Goal: Task Accomplishment & Management: Use online tool/utility

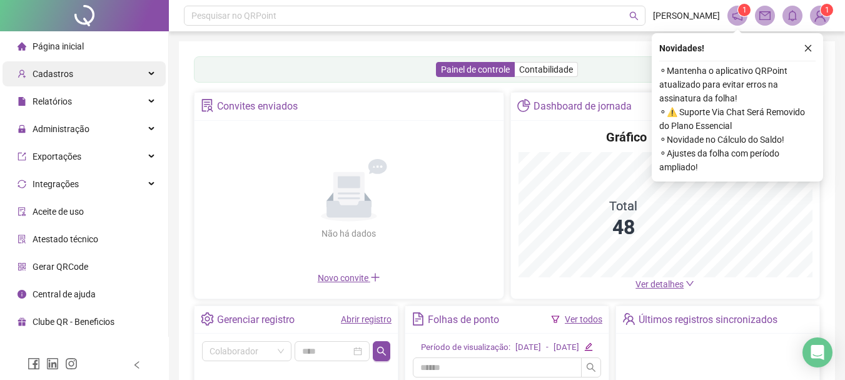
click at [88, 74] on div "Cadastros" at bounding box center [84, 73] width 163 height 25
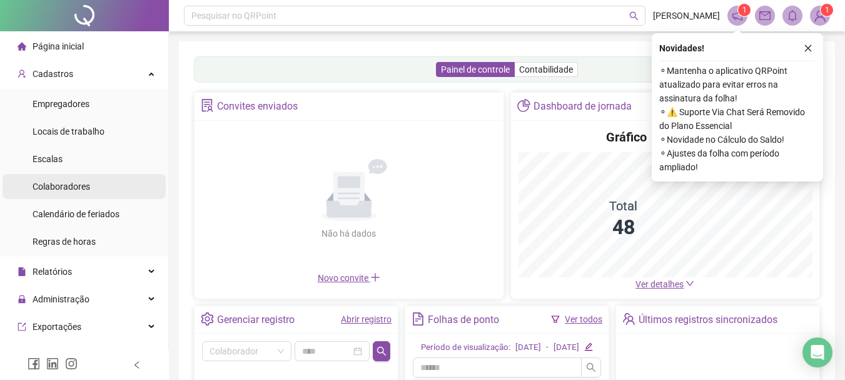
click at [88, 182] on span "Colaboradores" at bounding box center [62, 186] width 58 height 10
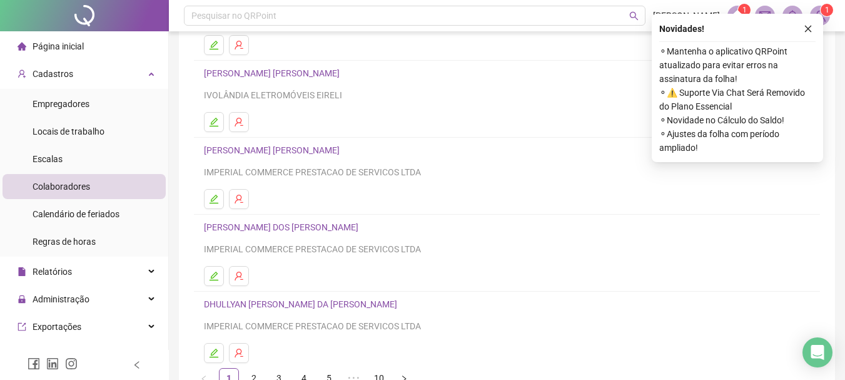
scroll to position [225, 0]
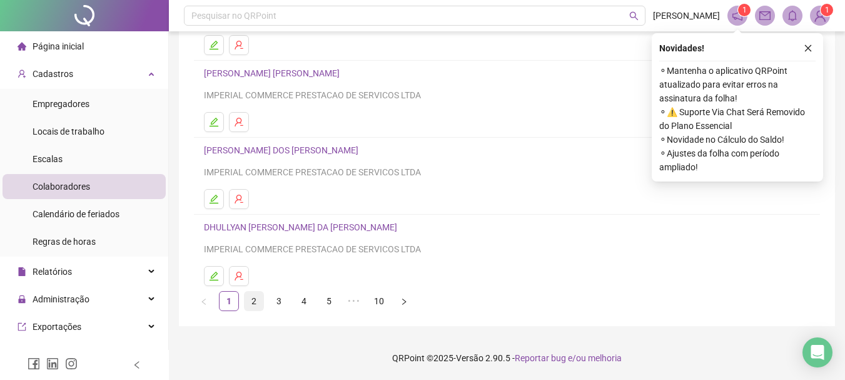
click at [252, 302] on link "2" at bounding box center [253, 300] width 19 height 19
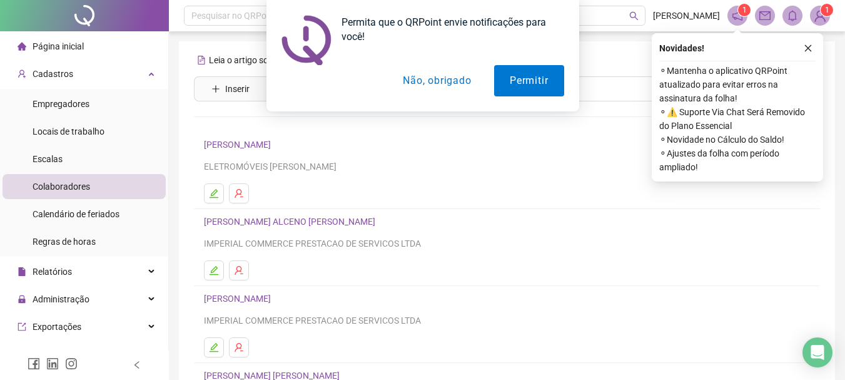
click at [444, 82] on button "Não, obrigado" at bounding box center [436, 80] width 99 height 31
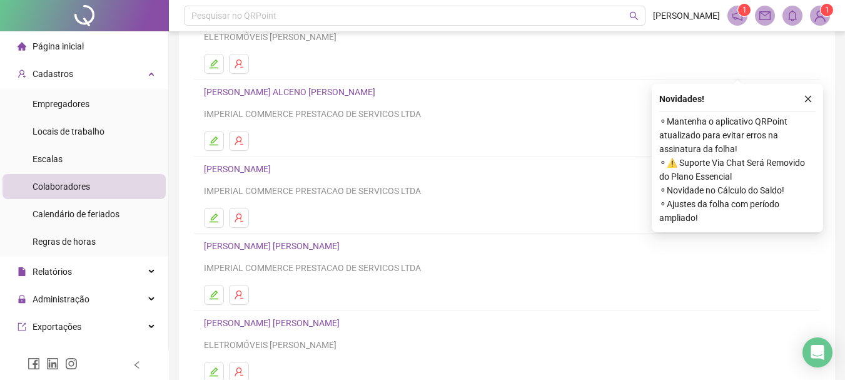
scroll to position [188, 0]
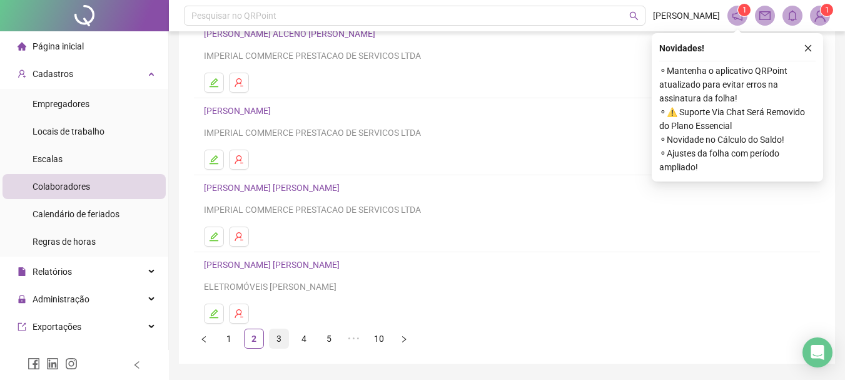
click at [280, 341] on link "3" at bounding box center [278, 338] width 19 height 19
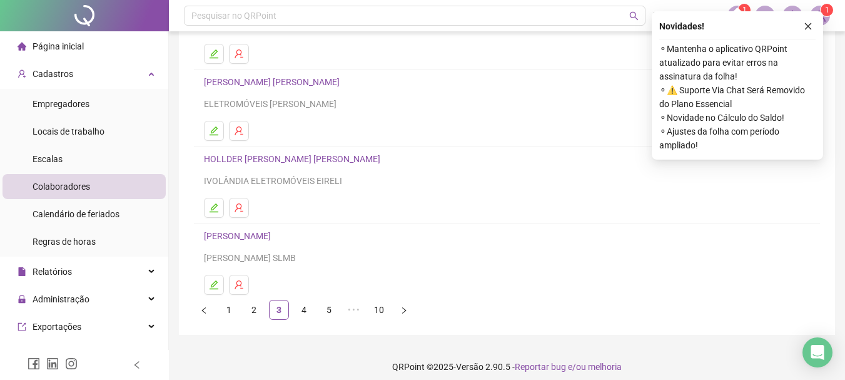
scroll to position [225, 0]
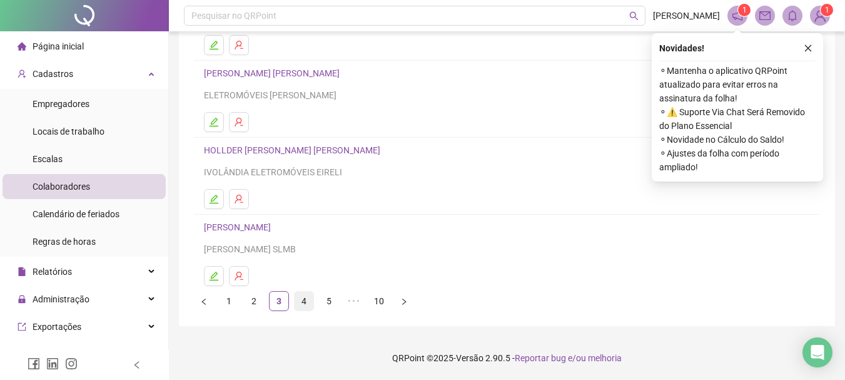
click at [300, 302] on link "4" at bounding box center [304, 300] width 19 height 19
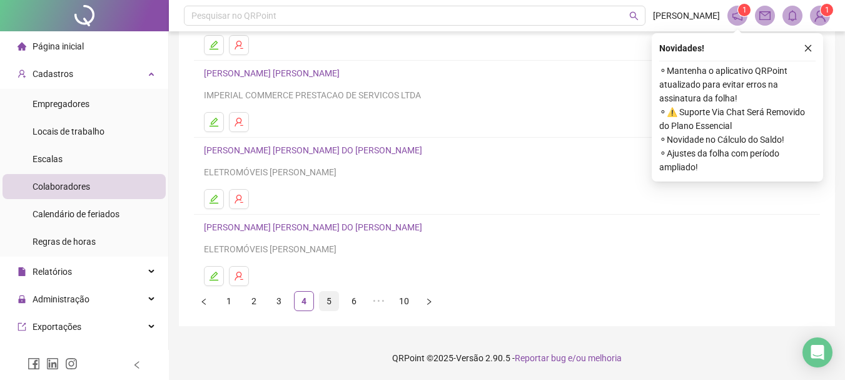
click at [323, 301] on link "5" at bounding box center [329, 300] width 19 height 19
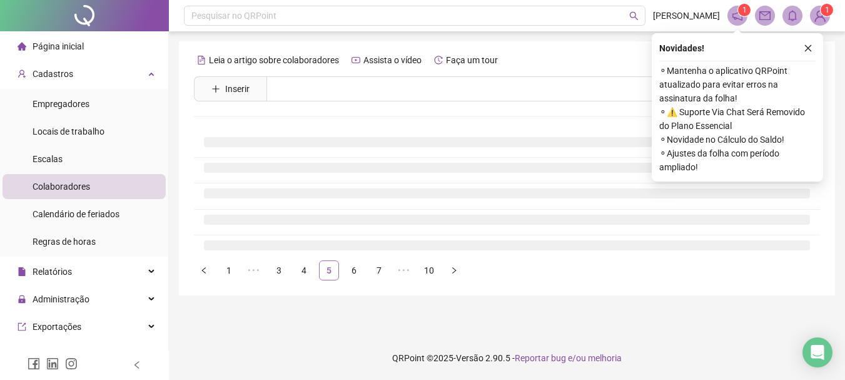
scroll to position [0, 0]
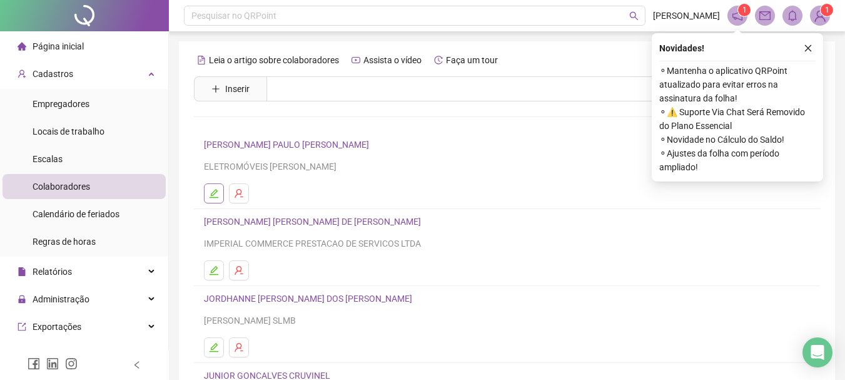
click at [218, 192] on icon "edit" at bounding box center [214, 193] width 10 height 10
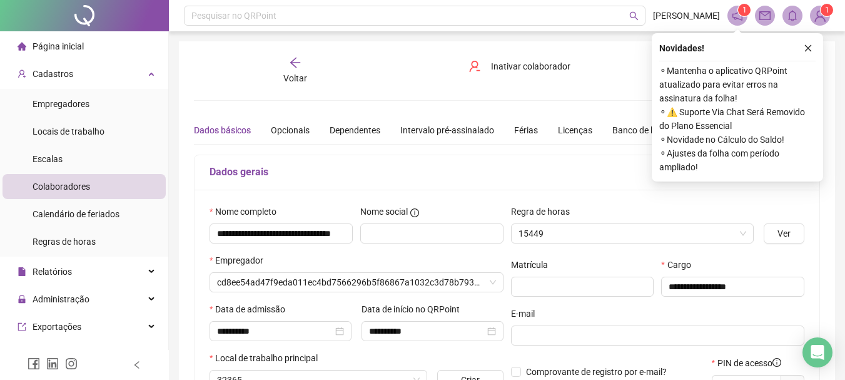
type input "**********"
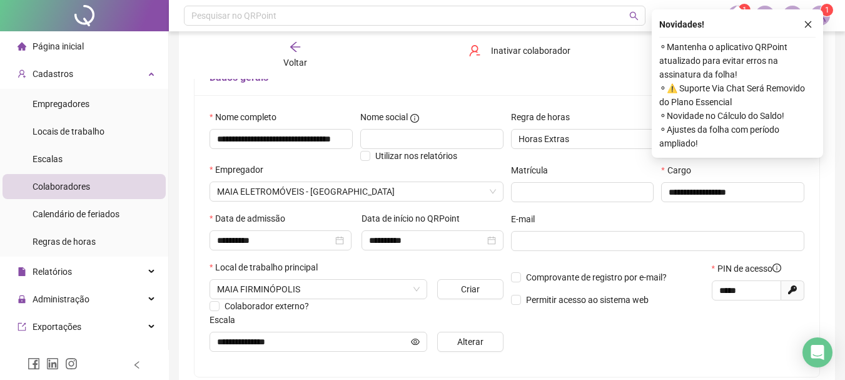
scroll to position [125, 0]
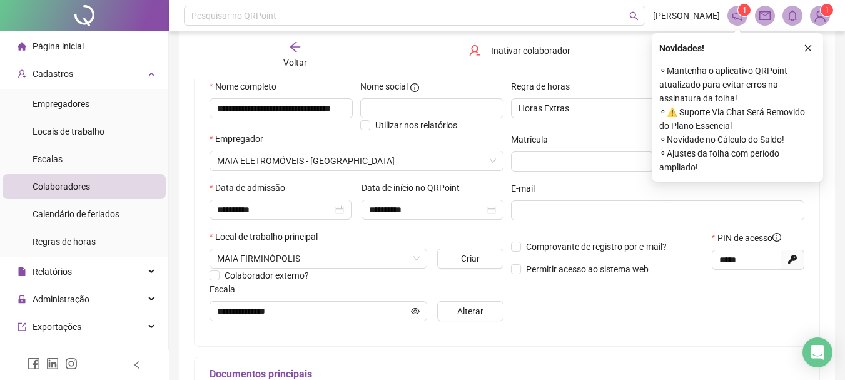
click at [283, 48] on div "Voltar" at bounding box center [295, 55] width 96 height 29
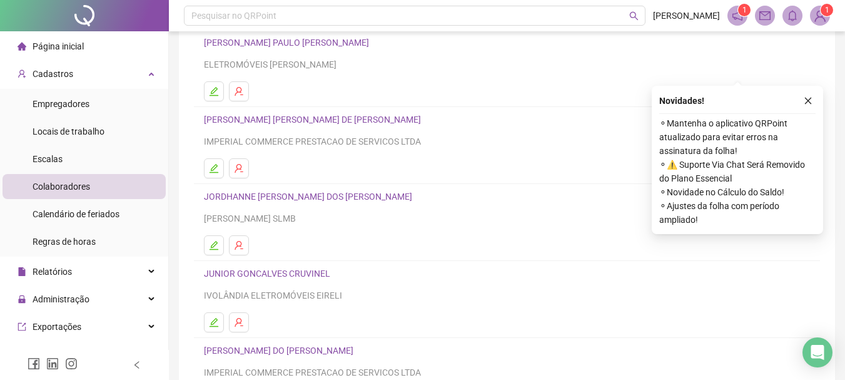
scroll to position [188, 0]
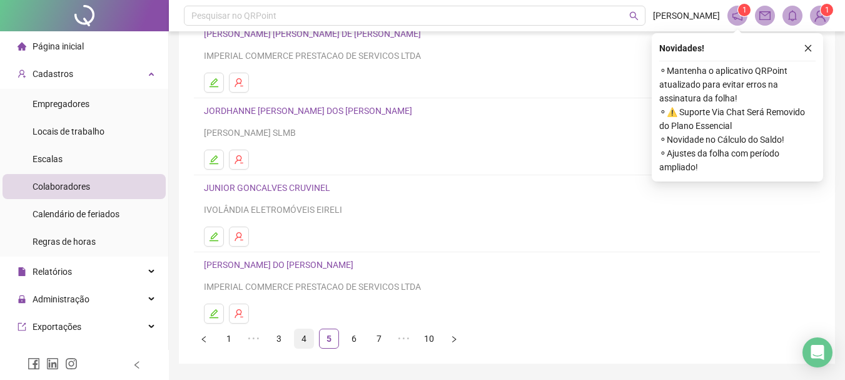
click at [311, 333] on link "4" at bounding box center [304, 338] width 19 height 19
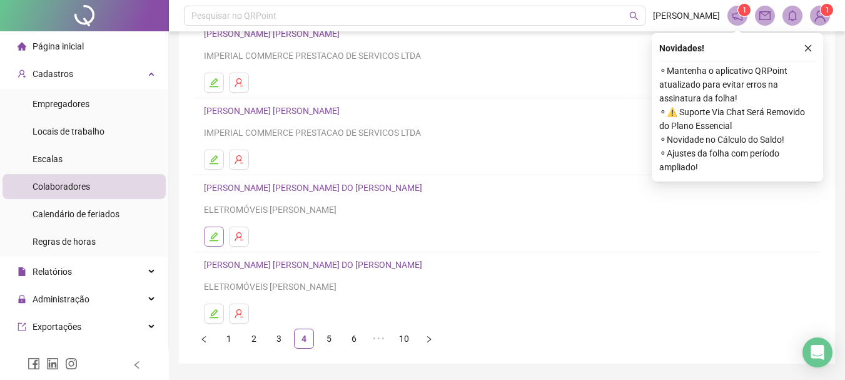
click at [213, 236] on icon "edit" at bounding box center [214, 236] width 10 height 10
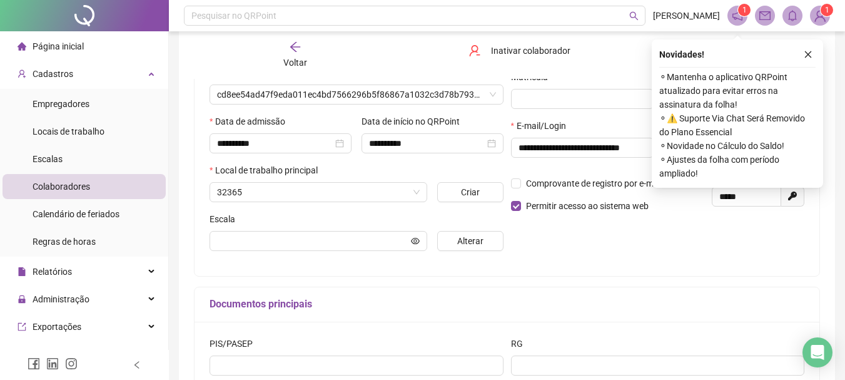
scroll to position [194, 0]
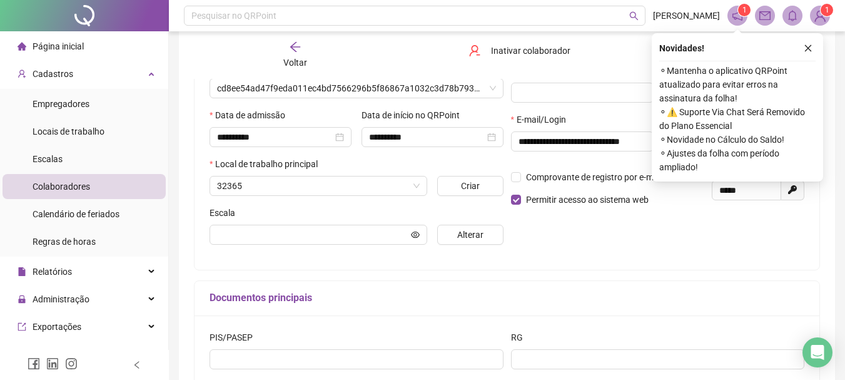
type input "**********"
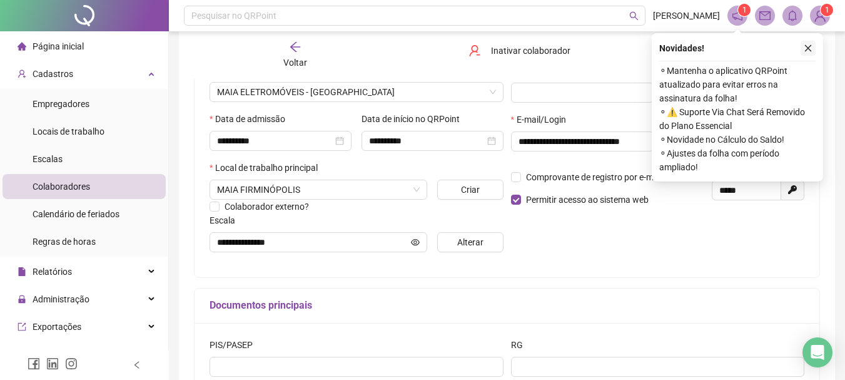
click at [808, 51] on icon "close" at bounding box center [807, 48] width 9 height 9
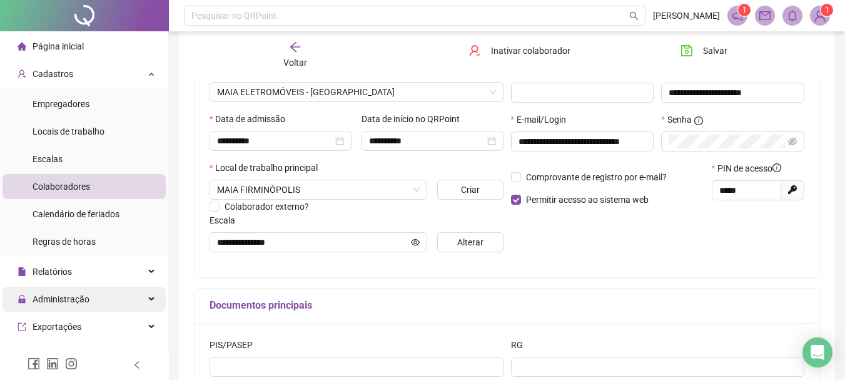
click at [134, 301] on div "Administração" at bounding box center [84, 298] width 163 height 25
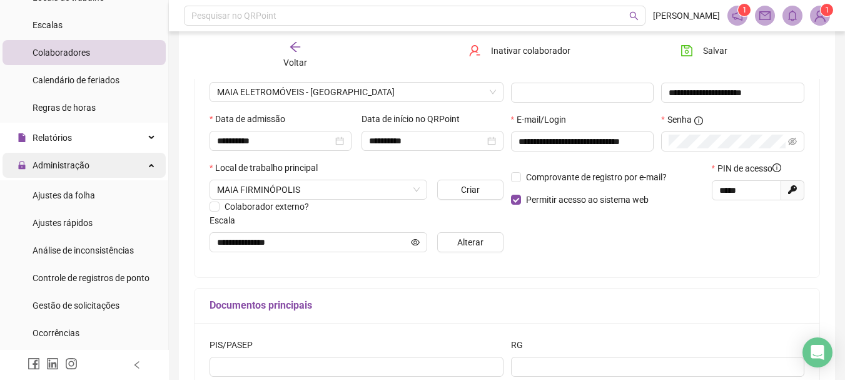
scroll to position [188, 0]
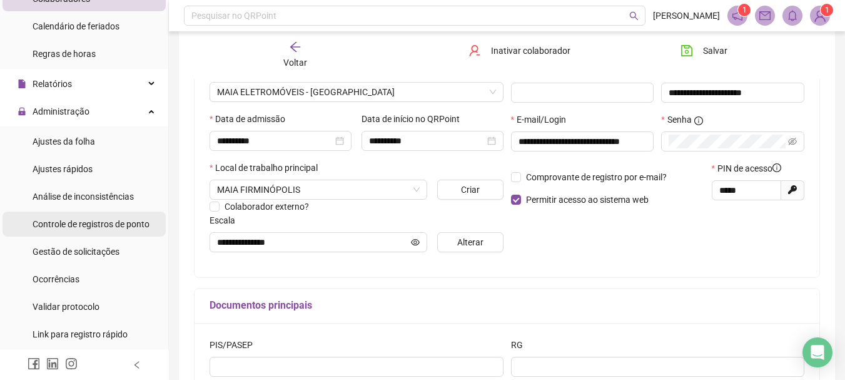
click at [133, 224] on span "Controle de registros de ponto" at bounding box center [91, 224] width 117 height 10
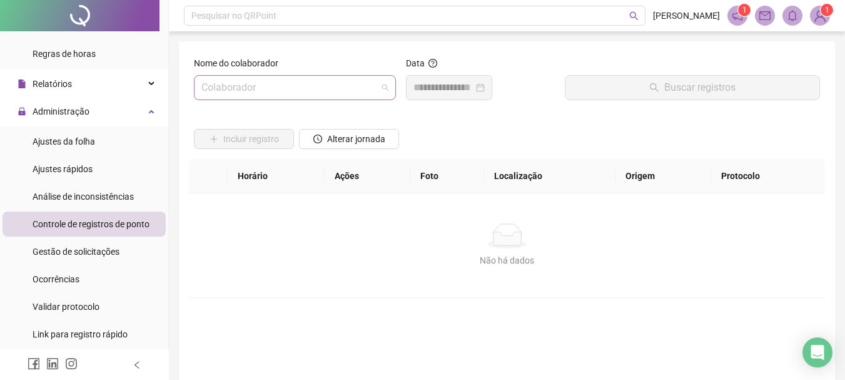
click at [370, 96] on input "search" at bounding box center [289, 88] width 176 height 24
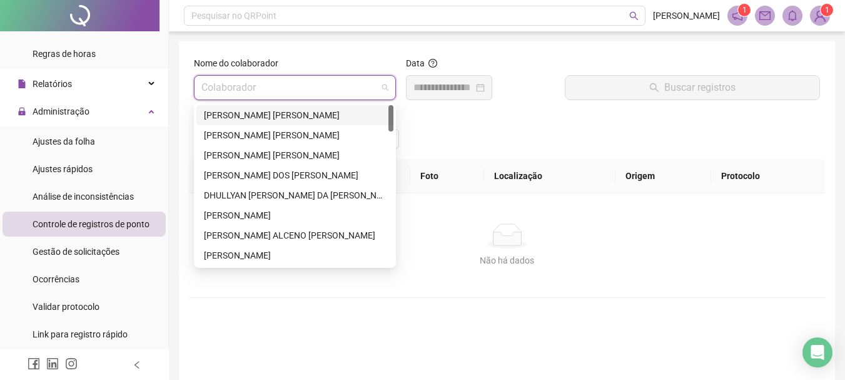
click at [311, 113] on div "[PERSON_NAME] [PERSON_NAME]" at bounding box center [295, 115] width 182 height 14
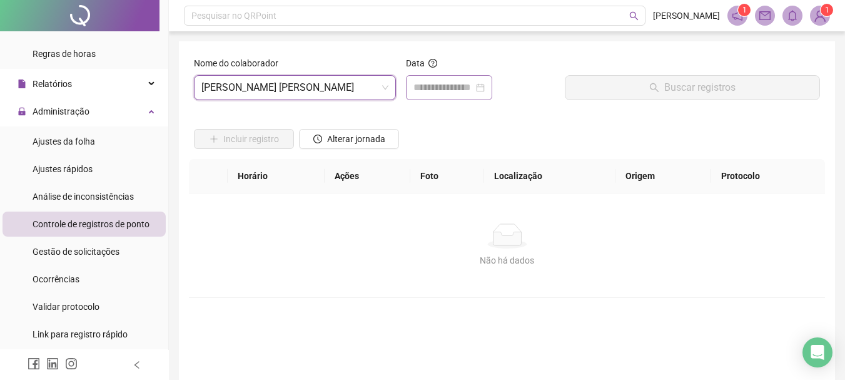
click at [456, 96] on div at bounding box center [449, 87] width 86 height 25
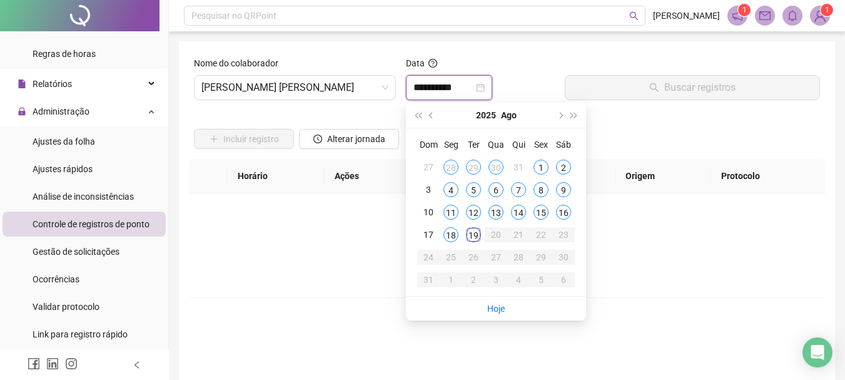
type input "**********"
click at [472, 236] on div "19" at bounding box center [473, 234] width 15 height 15
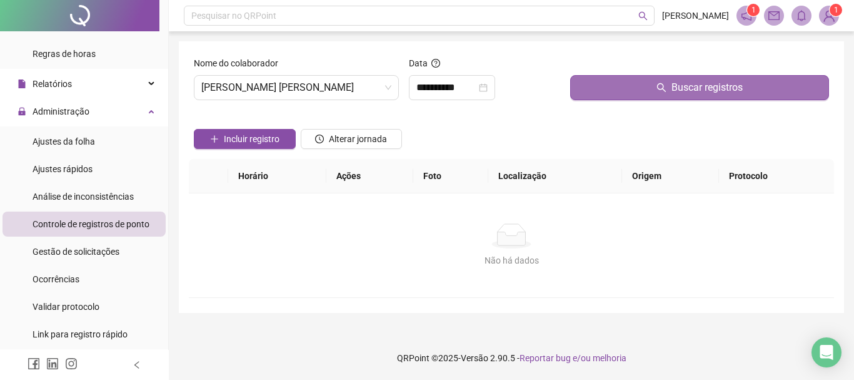
click at [674, 96] on button "Buscar registros" at bounding box center [699, 87] width 259 height 25
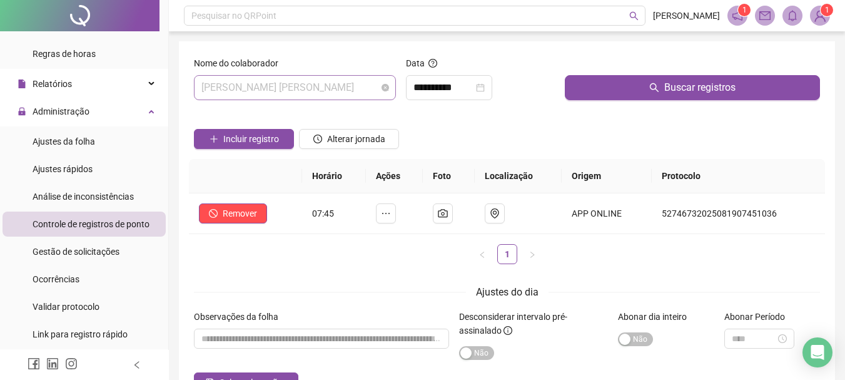
click at [360, 86] on span "[PERSON_NAME] [PERSON_NAME]" at bounding box center [294, 88] width 187 height 24
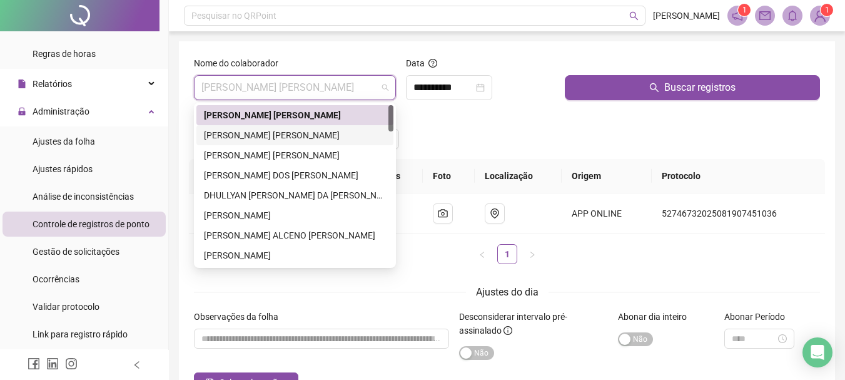
click at [335, 136] on div "[PERSON_NAME] [PERSON_NAME]" at bounding box center [295, 135] width 182 height 14
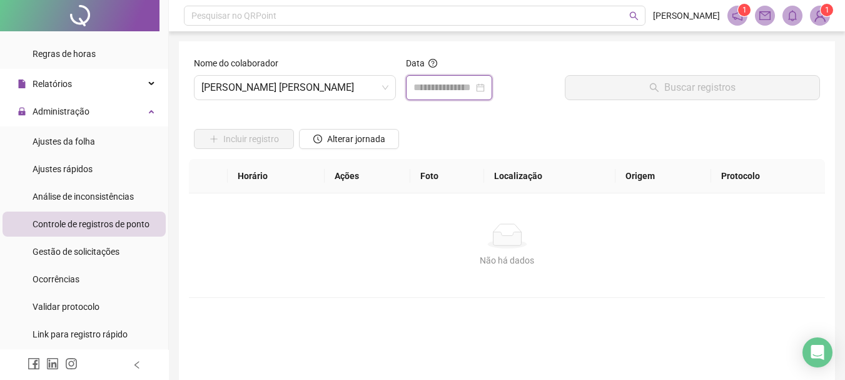
click at [473, 88] on input at bounding box center [443, 87] width 60 height 15
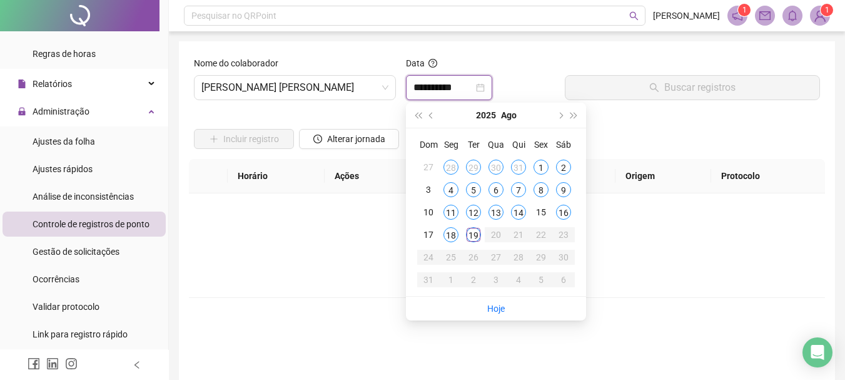
type input "**********"
click at [477, 236] on div "19" at bounding box center [473, 234] width 15 height 15
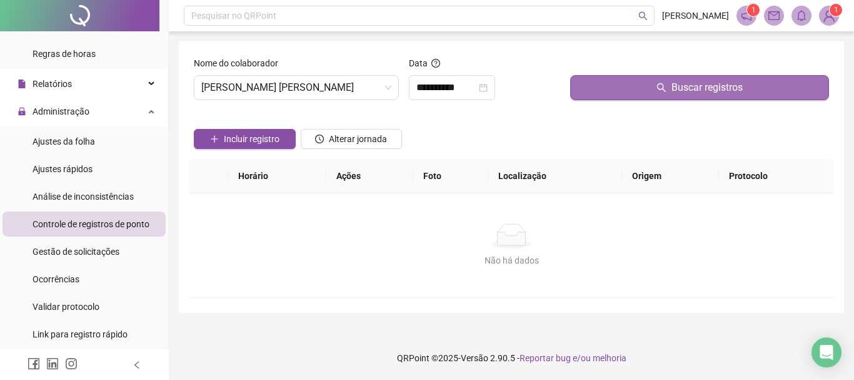
click at [676, 83] on span "Buscar registros" at bounding box center [707, 87] width 71 height 15
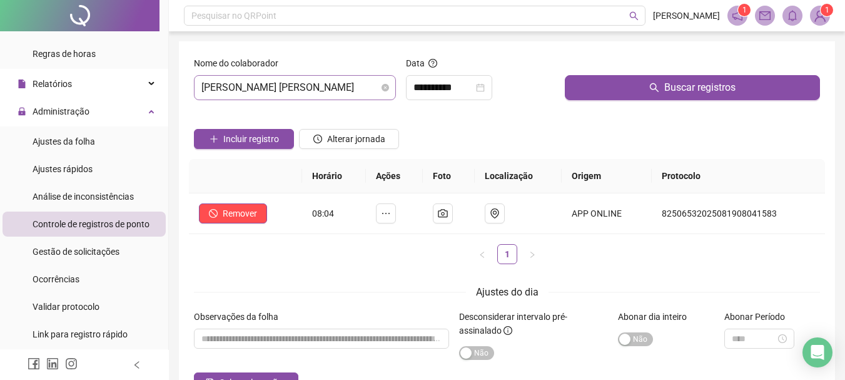
click at [337, 85] on span "[PERSON_NAME] [PERSON_NAME]" at bounding box center [294, 88] width 187 height 24
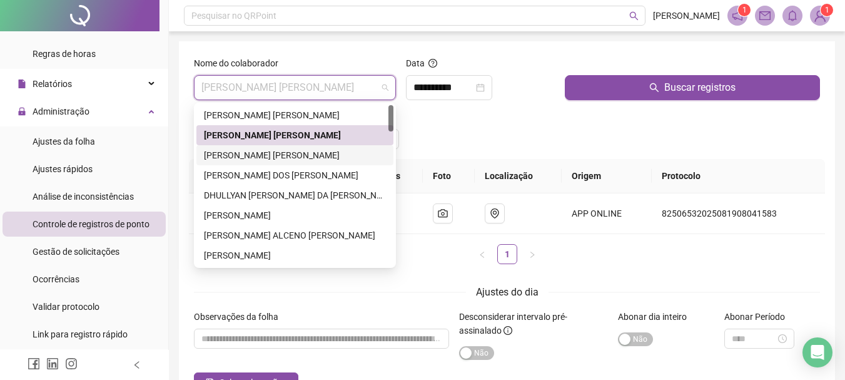
click at [316, 156] on div "[PERSON_NAME] [PERSON_NAME]" at bounding box center [295, 155] width 182 height 14
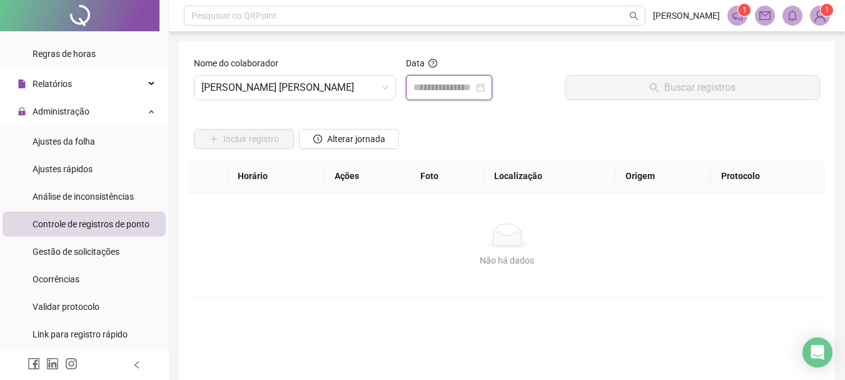
click at [473, 84] on input at bounding box center [443, 87] width 60 height 15
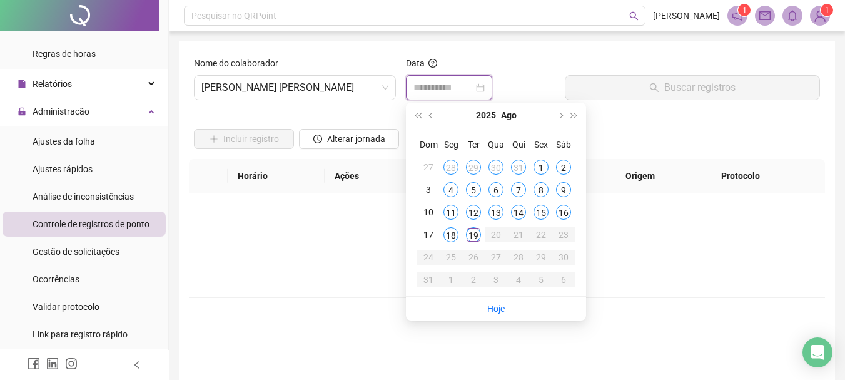
type input "**********"
click at [476, 232] on div "19" at bounding box center [473, 234] width 15 height 15
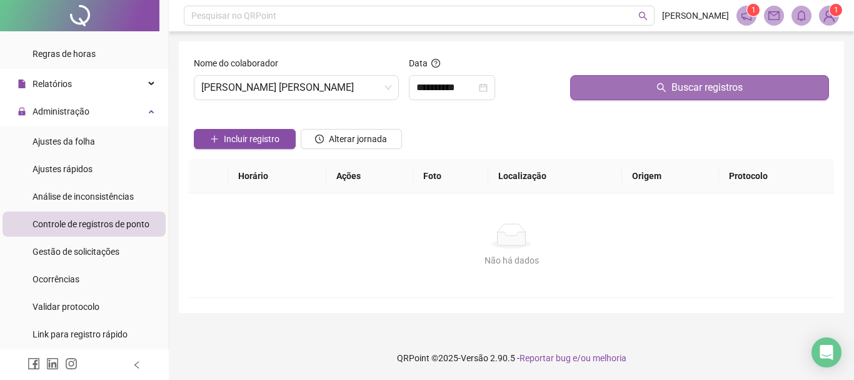
click at [630, 95] on button "Buscar registros" at bounding box center [699, 87] width 259 height 25
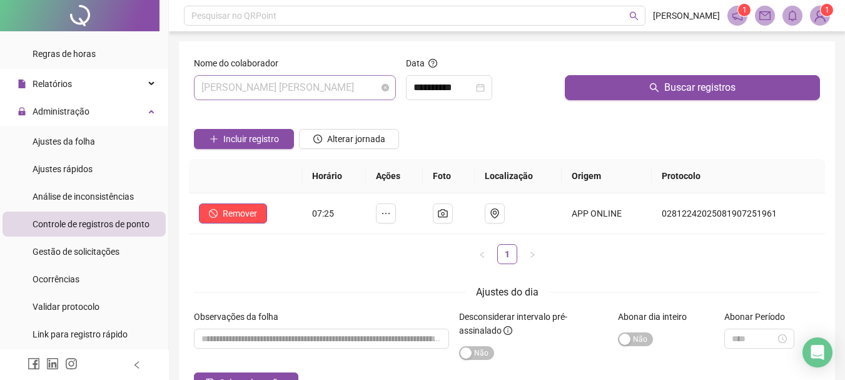
click at [342, 80] on span "[PERSON_NAME] [PERSON_NAME]" at bounding box center [294, 88] width 187 height 24
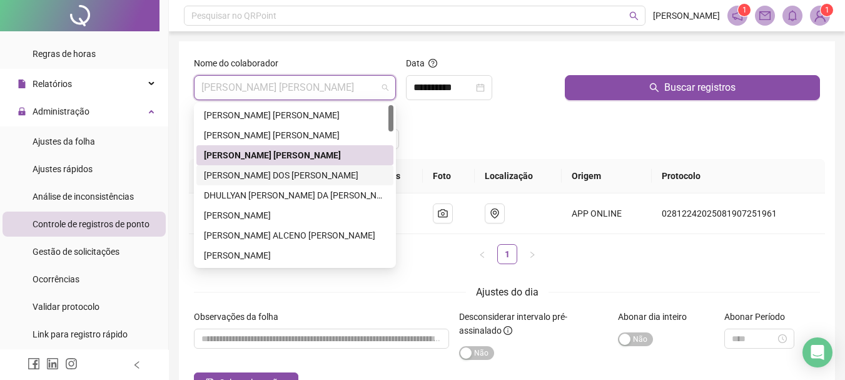
click at [289, 172] on div "[PERSON_NAME] DOS [PERSON_NAME]" at bounding box center [295, 175] width 182 height 14
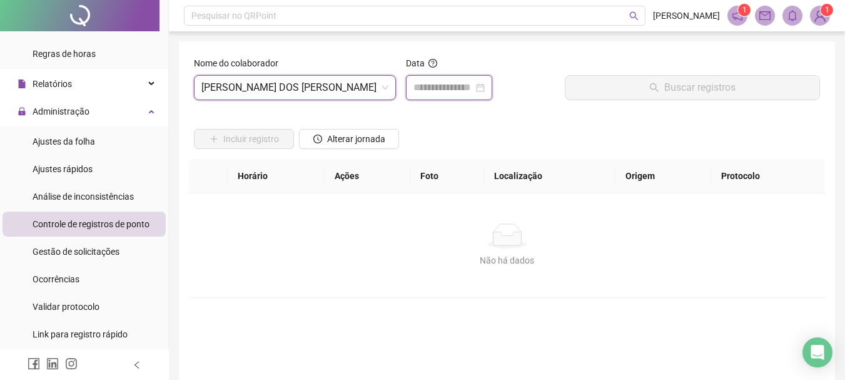
click at [462, 93] on input at bounding box center [443, 87] width 60 height 15
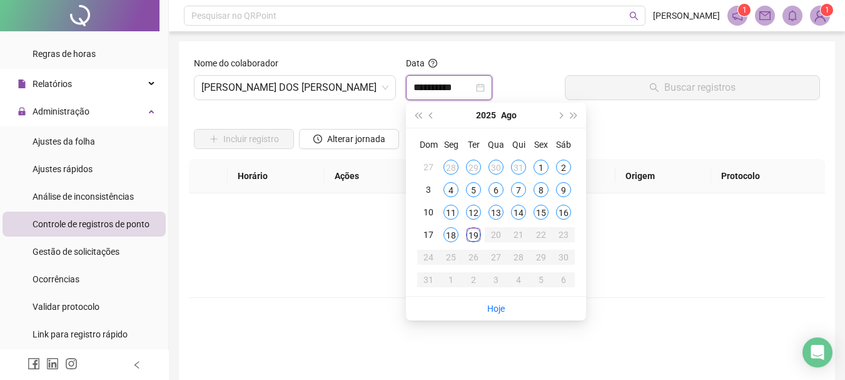
type input "**********"
click at [475, 233] on div "19" at bounding box center [473, 234] width 15 height 15
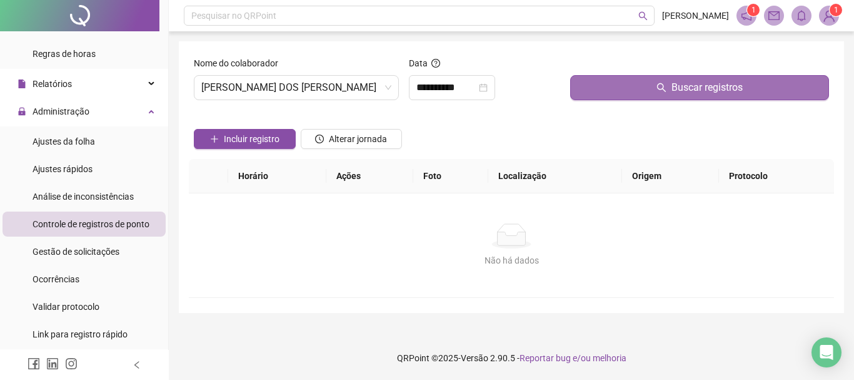
click at [667, 93] on button "Buscar registros" at bounding box center [699, 87] width 259 height 25
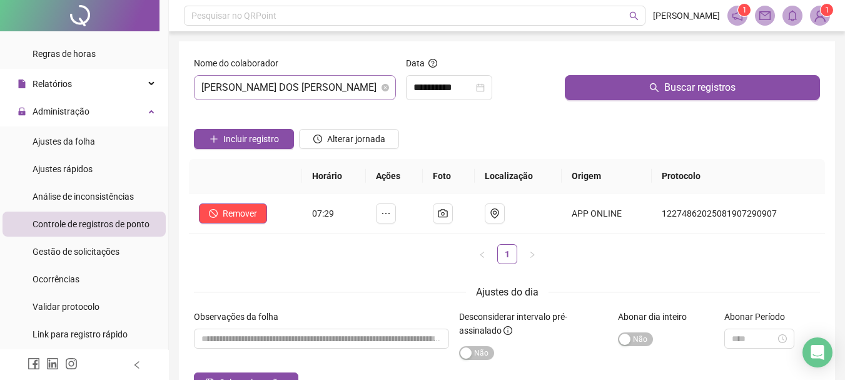
click at [353, 84] on span "[PERSON_NAME] DOS [PERSON_NAME]" at bounding box center [294, 88] width 187 height 24
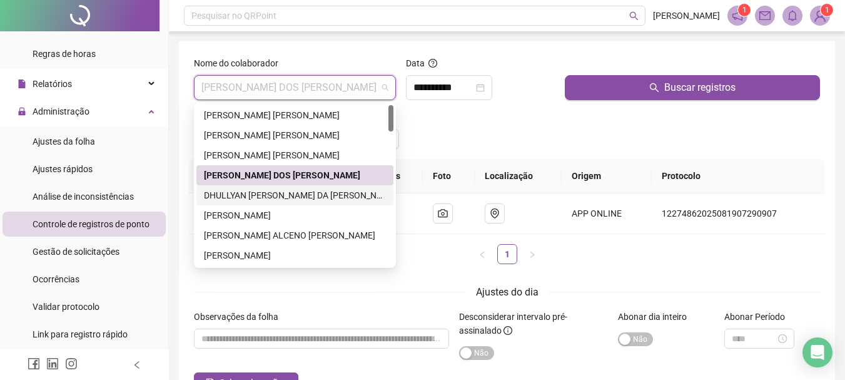
click at [296, 200] on div "DHULLYAN [PERSON_NAME] DA [PERSON_NAME]" at bounding box center [295, 195] width 182 height 14
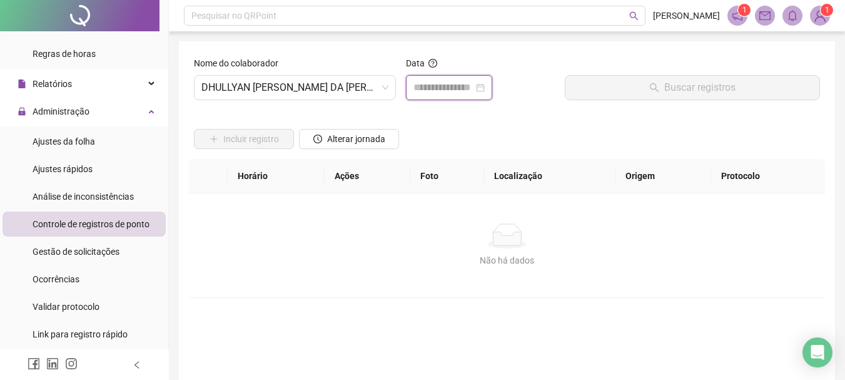
click at [473, 92] on input at bounding box center [443, 87] width 60 height 15
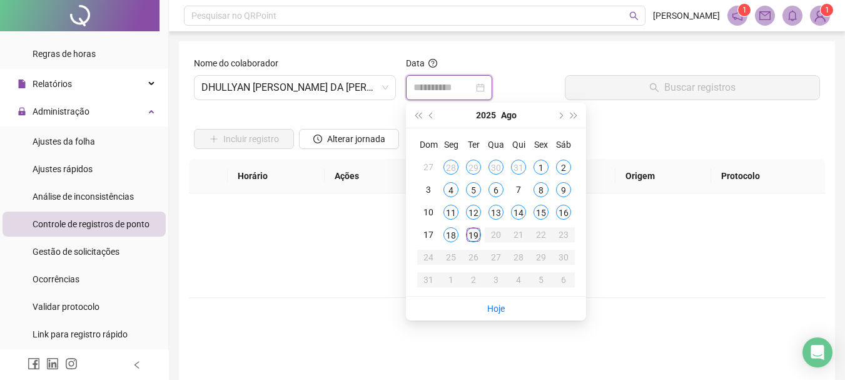
type input "**********"
click at [468, 238] on div "19" at bounding box center [473, 234] width 15 height 15
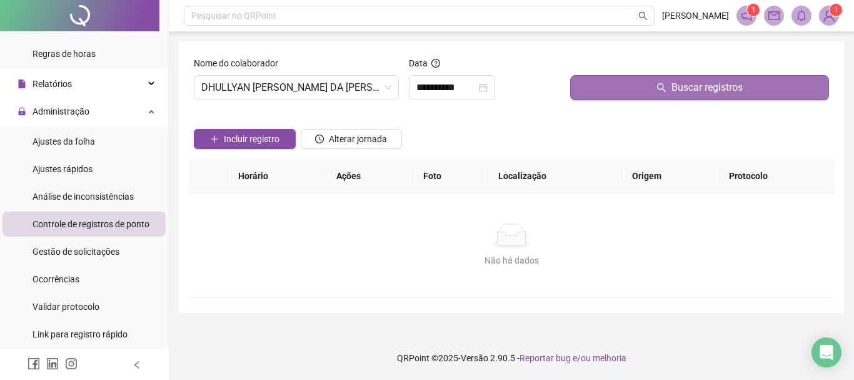
click at [685, 83] on span "Buscar registros" at bounding box center [707, 87] width 71 height 15
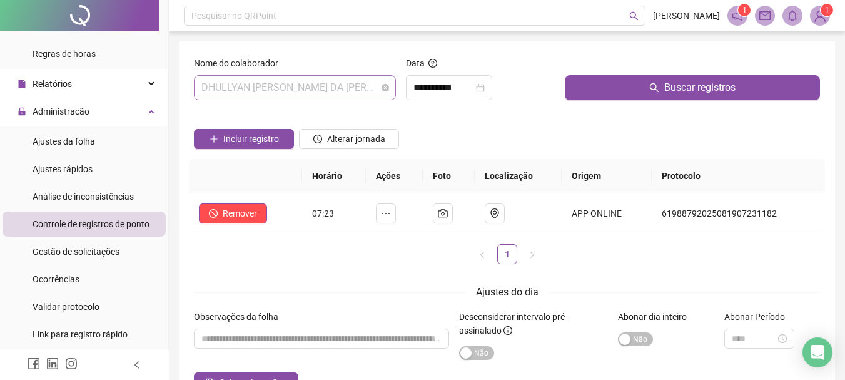
click at [353, 81] on span "DHULLYAN [PERSON_NAME] DA [PERSON_NAME]" at bounding box center [294, 88] width 187 height 24
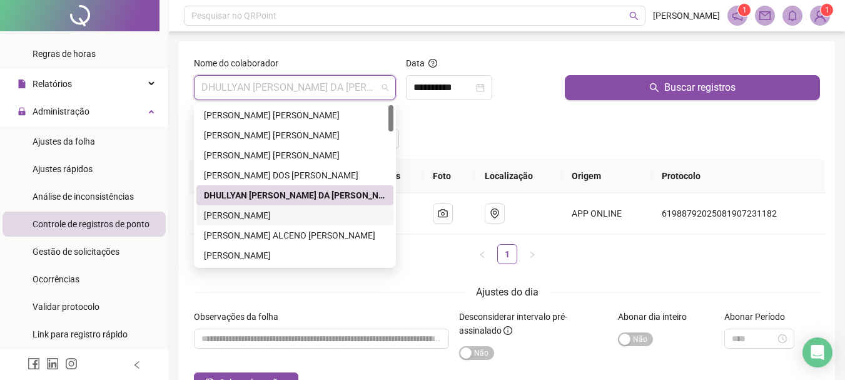
click at [283, 216] on div "[PERSON_NAME]" at bounding box center [295, 215] width 182 height 14
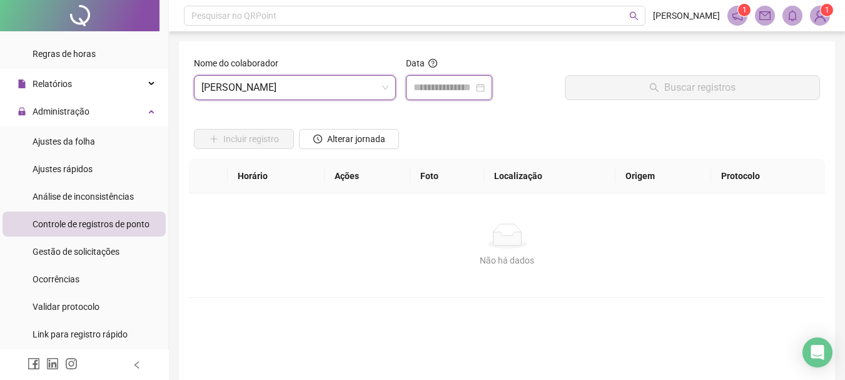
click at [473, 86] on input at bounding box center [443, 87] width 60 height 15
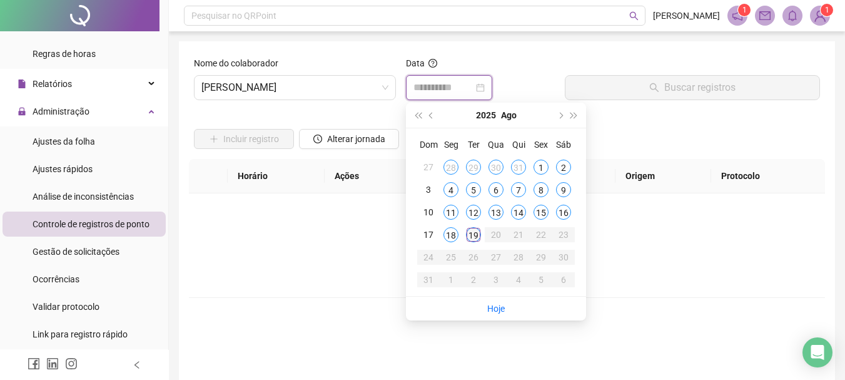
type input "**********"
click at [470, 232] on div "19" at bounding box center [473, 234] width 15 height 15
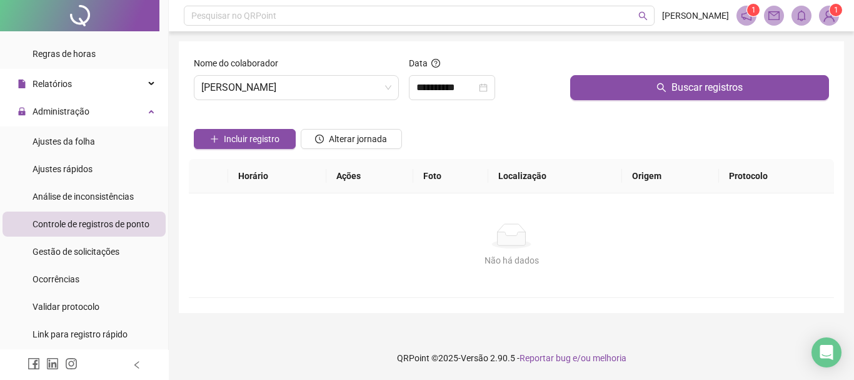
click at [693, 100] on div "Buscar registros" at bounding box center [699, 83] width 269 height 54
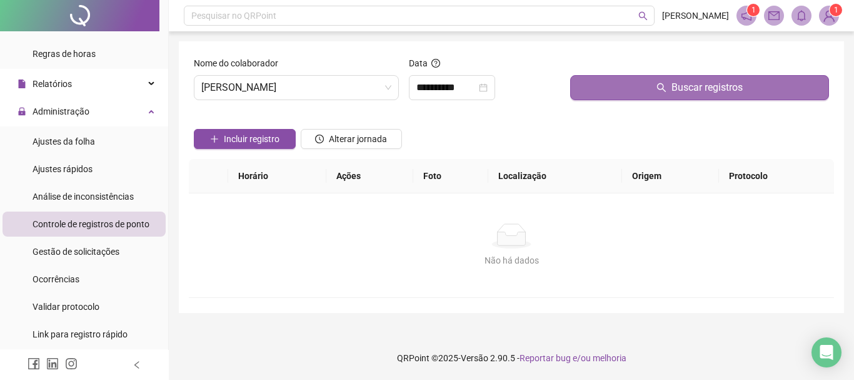
click at [667, 77] on button "Buscar registros" at bounding box center [699, 87] width 259 height 25
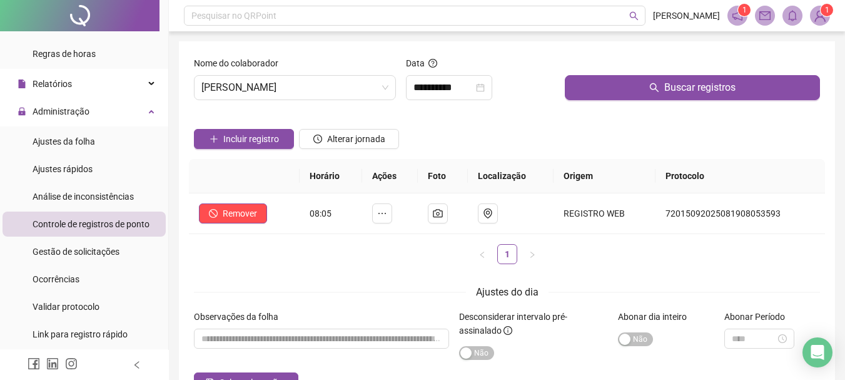
click at [528, 109] on div "**********" at bounding box center [480, 83] width 159 height 54
click at [348, 86] on span "[PERSON_NAME]" at bounding box center [294, 88] width 187 height 24
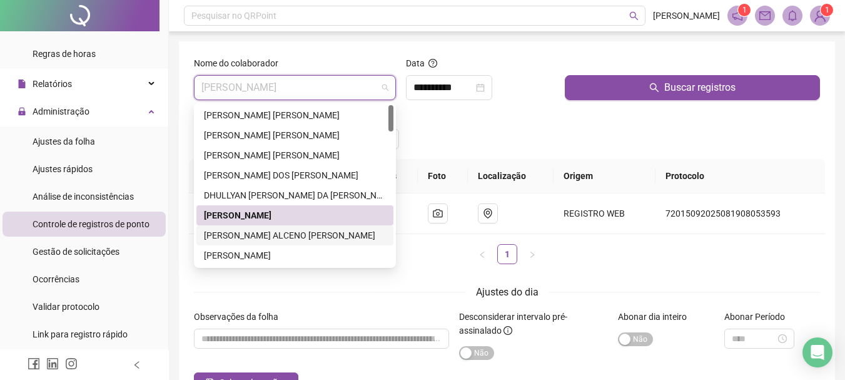
click at [291, 235] on div "[PERSON_NAME] ALCENO [PERSON_NAME]" at bounding box center [295, 235] width 182 height 14
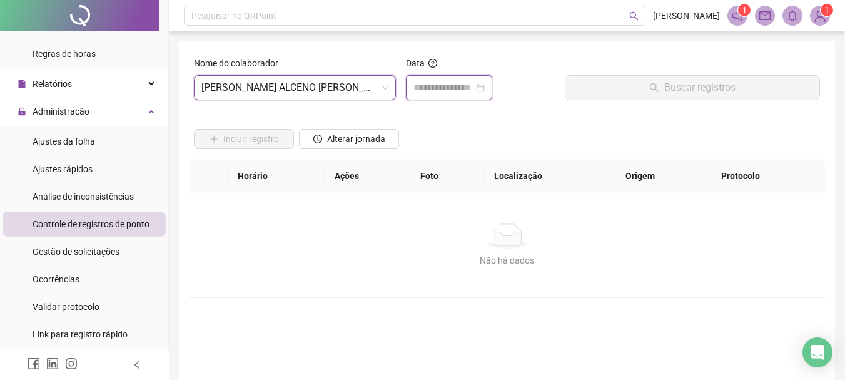
click at [473, 88] on input at bounding box center [443, 87] width 60 height 15
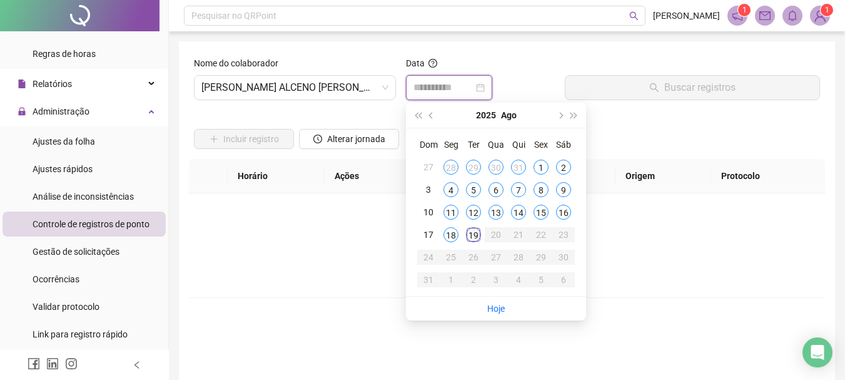
type input "**********"
click at [476, 234] on div "19" at bounding box center [473, 234] width 15 height 15
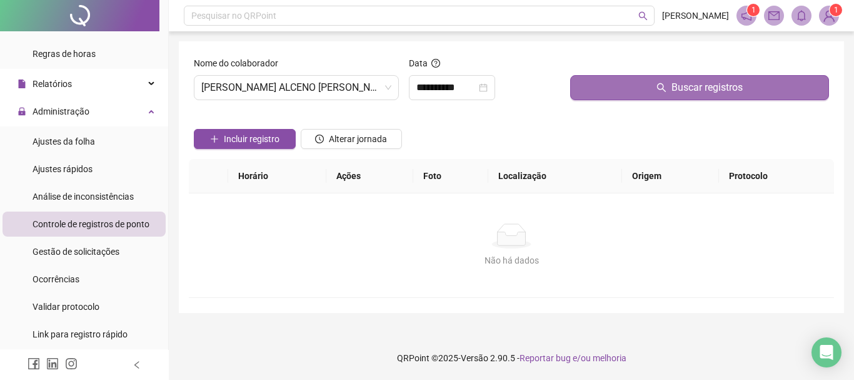
click at [703, 90] on span "Buscar registros" at bounding box center [707, 87] width 71 height 15
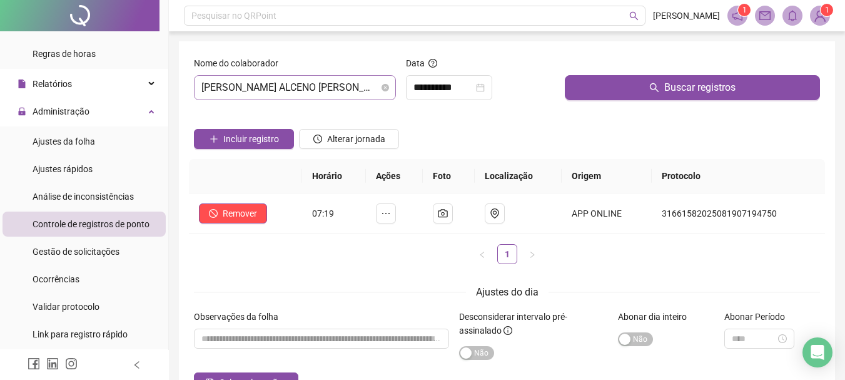
click at [330, 87] on span "[PERSON_NAME] ALCENO [PERSON_NAME]" at bounding box center [294, 88] width 187 height 24
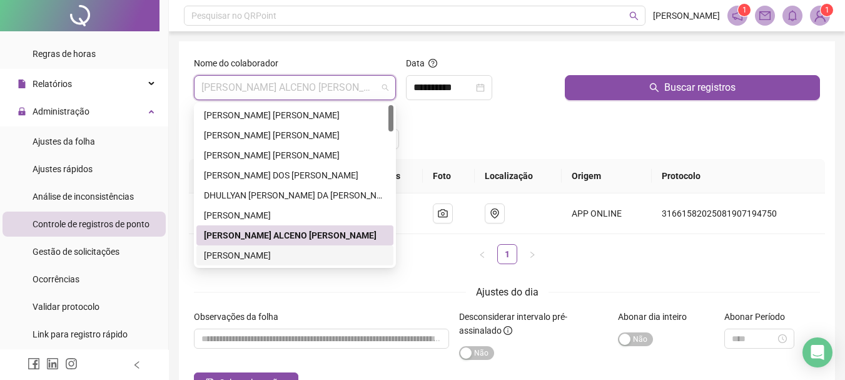
click at [286, 252] on div "[PERSON_NAME]" at bounding box center [295, 255] width 182 height 14
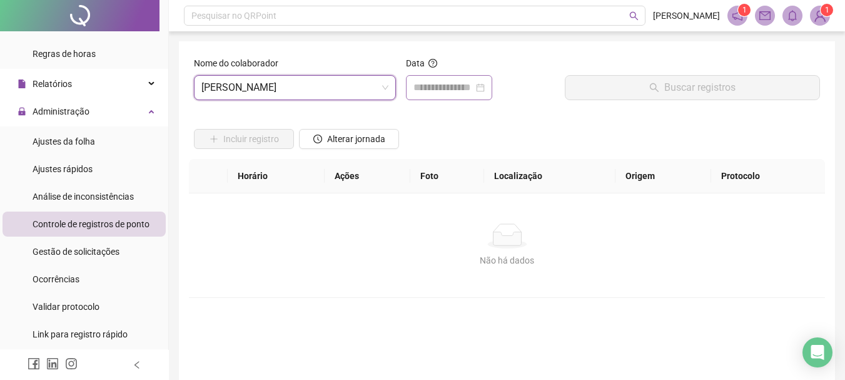
click at [492, 91] on div at bounding box center [449, 87] width 86 height 25
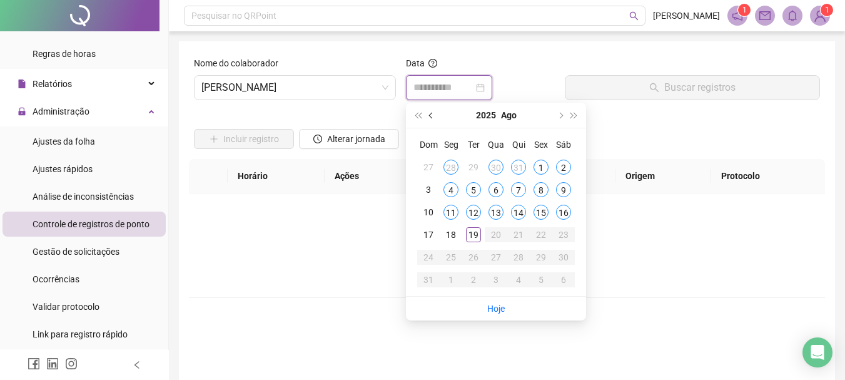
type input "**********"
click at [353, 109] on div "Nome do colaborador [PERSON_NAME]" at bounding box center [295, 83] width 212 height 54
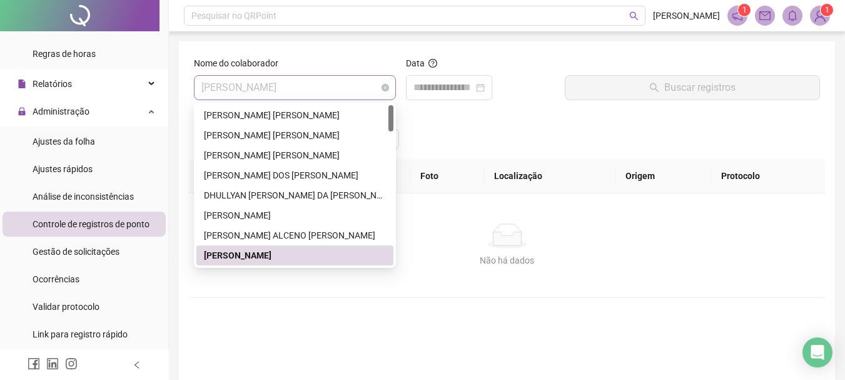
click at [341, 93] on span "[PERSON_NAME]" at bounding box center [294, 88] width 187 height 24
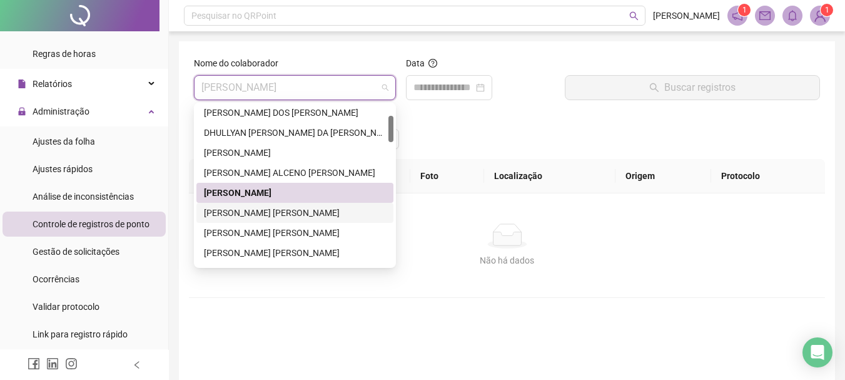
click at [318, 209] on div "[PERSON_NAME] [PERSON_NAME]" at bounding box center [295, 213] width 182 height 14
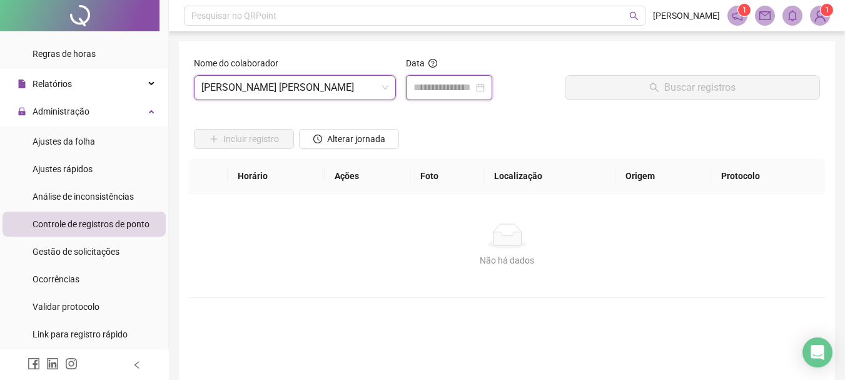
click at [469, 91] on input at bounding box center [443, 87] width 60 height 15
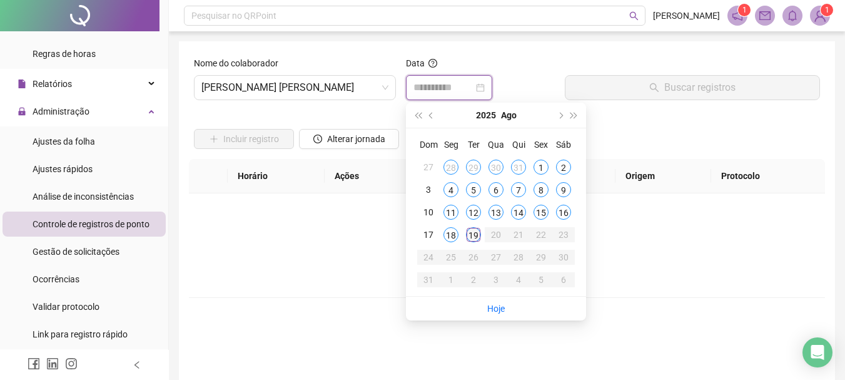
type input "**********"
click at [472, 234] on div "19" at bounding box center [473, 234] width 15 height 15
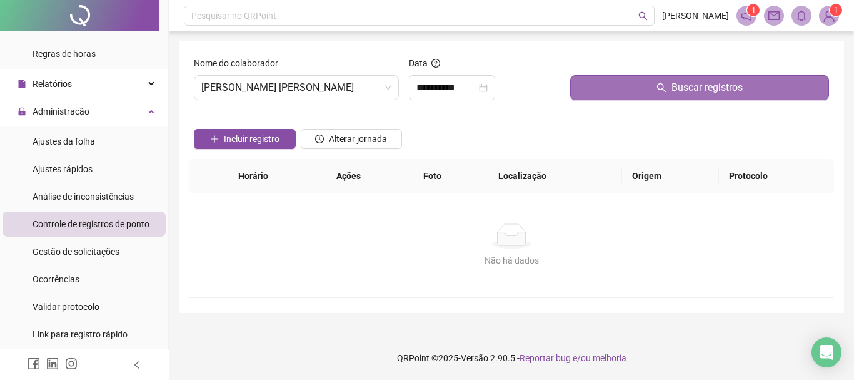
click at [683, 90] on span "Buscar registros" at bounding box center [707, 87] width 71 height 15
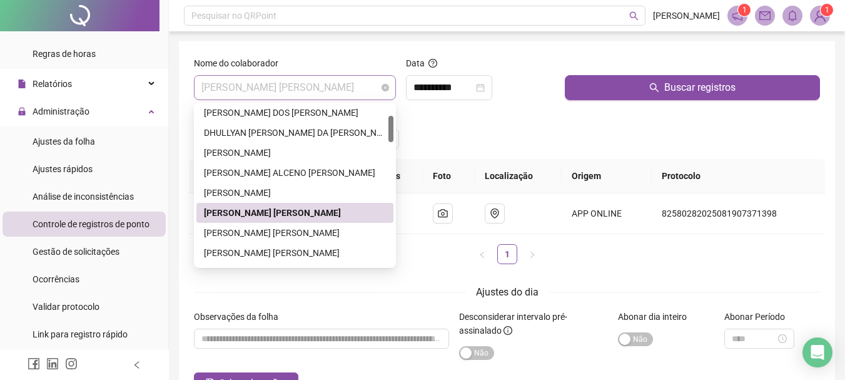
click at [368, 87] on span "[PERSON_NAME] [PERSON_NAME]" at bounding box center [294, 88] width 187 height 24
click at [305, 235] on div "[PERSON_NAME] [PERSON_NAME]" at bounding box center [295, 233] width 182 height 14
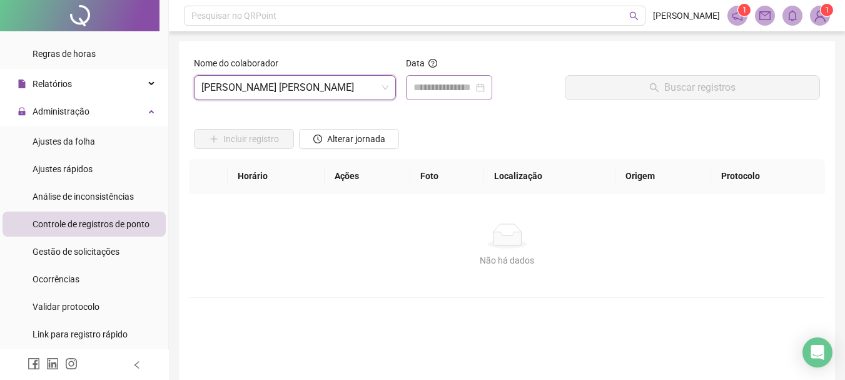
click at [468, 96] on div at bounding box center [449, 87] width 86 height 25
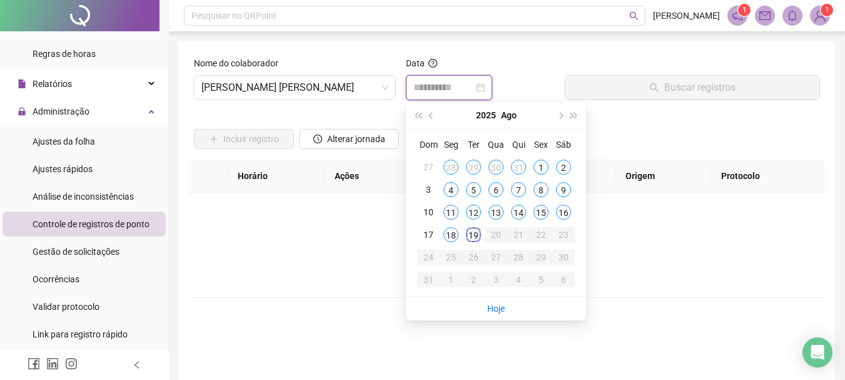
type input "**********"
click at [474, 235] on div "19" at bounding box center [473, 234] width 15 height 15
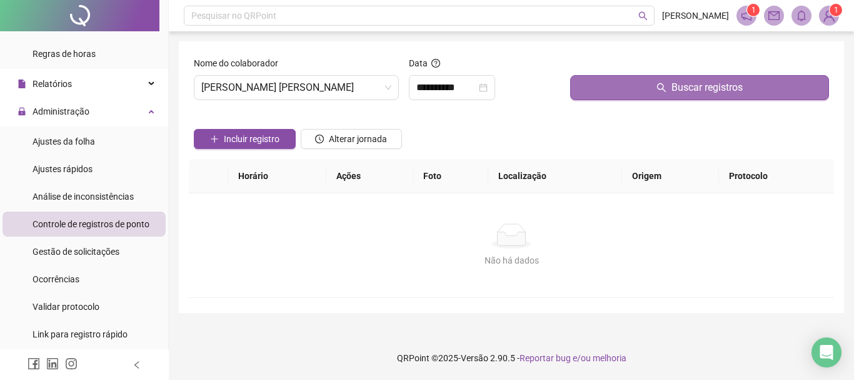
click at [705, 83] on span "Buscar registros" at bounding box center [707, 87] width 71 height 15
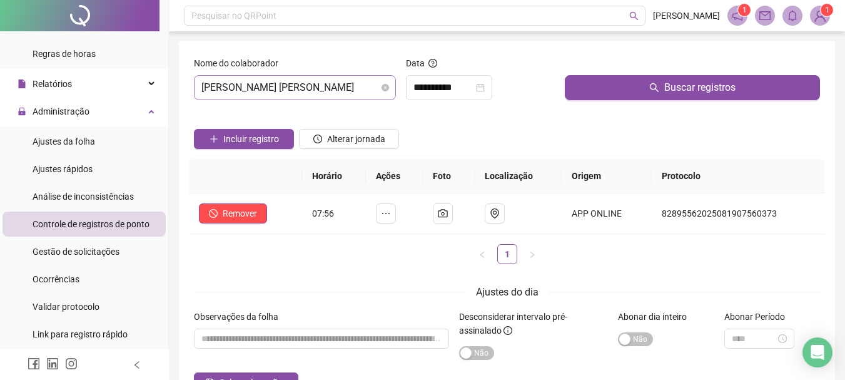
click at [363, 83] on span "[PERSON_NAME] [PERSON_NAME]" at bounding box center [294, 88] width 187 height 24
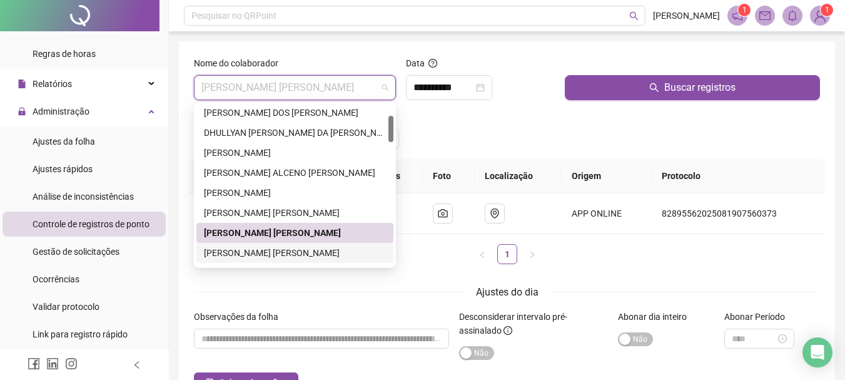
click at [273, 254] on div "[PERSON_NAME] [PERSON_NAME]" at bounding box center [295, 253] width 182 height 14
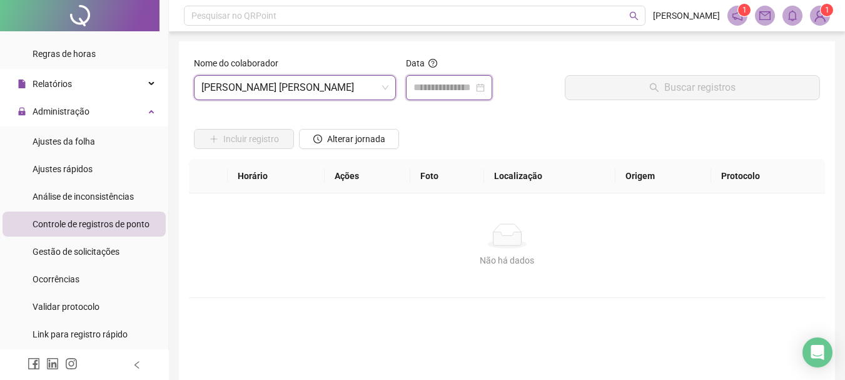
click at [473, 91] on input at bounding box center [443, 87] width 60 height 15
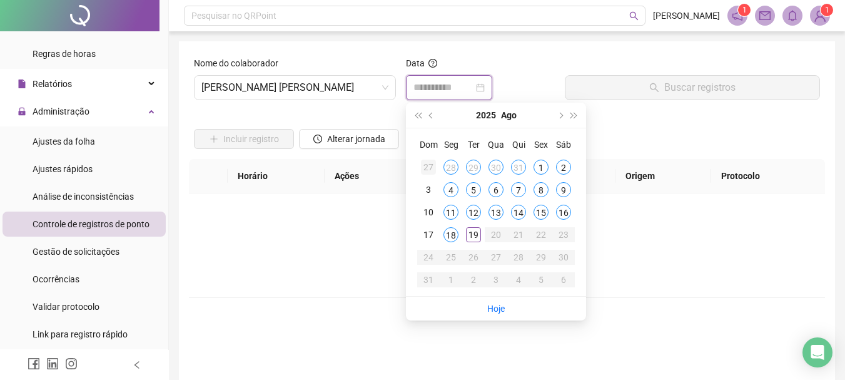
type input "**********"
click at [335, 87] on span "[PERSON_NAME] [PERSON_NAME]" at bounding box center [294, 88] width 187 height 24
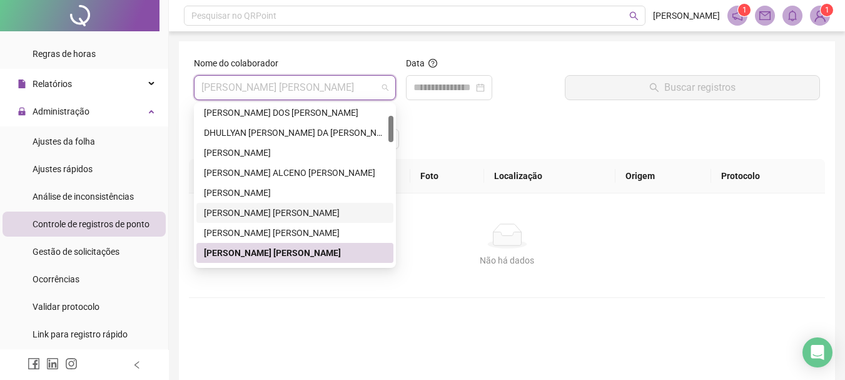
scroll to position [125, 0]
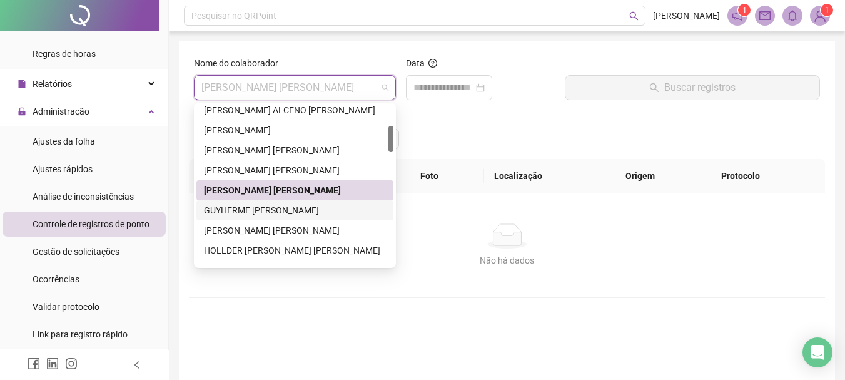
click at [305, 209] on div "GUYHERME [PERSON_NAME]" at bounding box center [295, 210] width 182 height 14
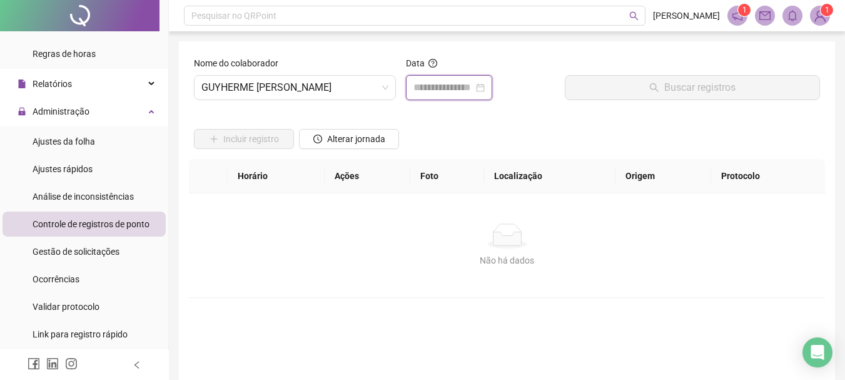
click at [473, 85] on input at bounding box center [443, 87] width 60 height 15
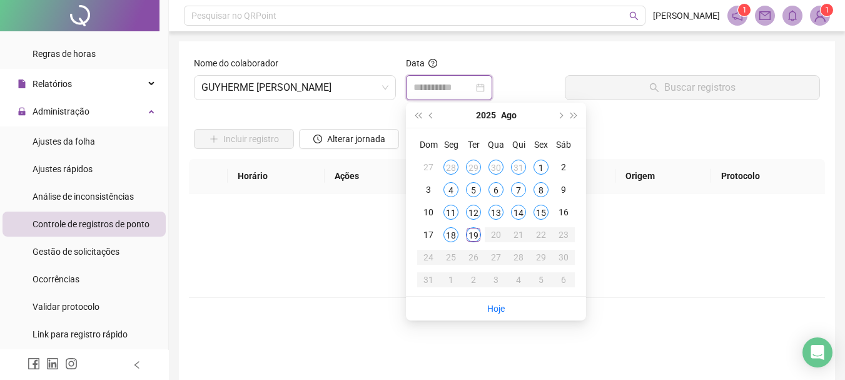
type input "**********"
click at [473, 243] on td "19" at bounding box center [473, 234] width 23 height 23
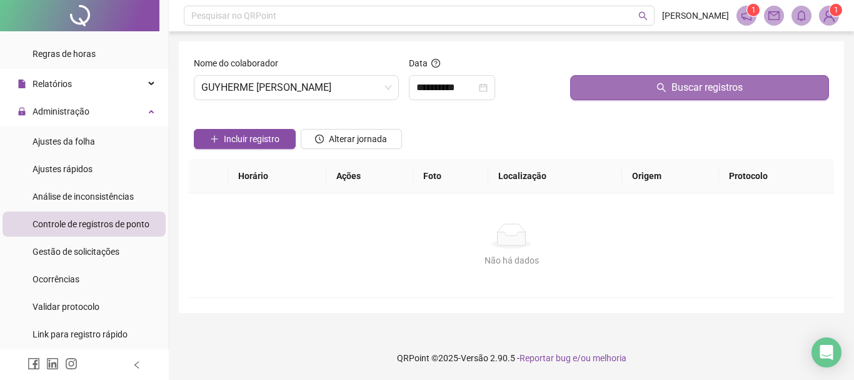
click at [670, 87] on button "Buscar registros" at bounding box center [699, 87] width 259 height 25
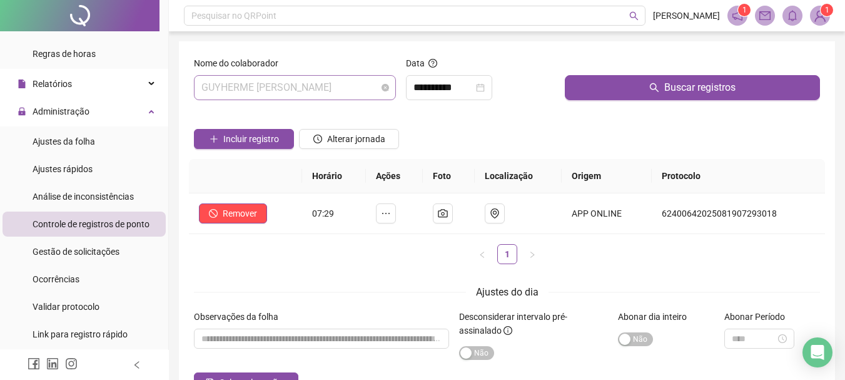
click at [347, 88] on span "GUYHERME [PERSON_NAME]" at bounding box center [294, 88] width 187 height 24
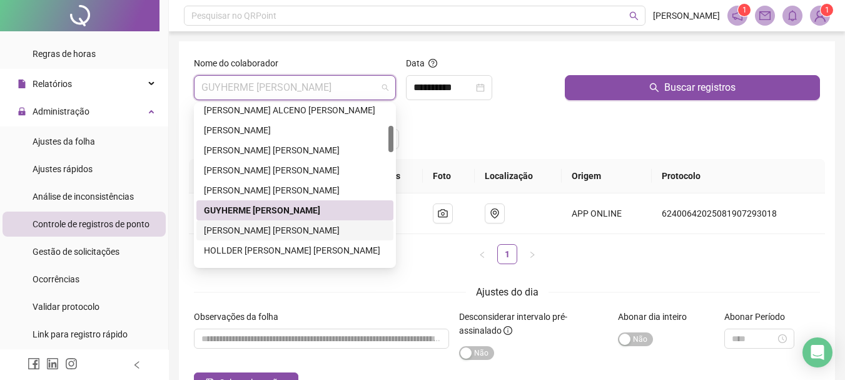
click at [248, 231] on div "[PERSON_NAME] [PERSON_NAME]" at bounding box center [295, 230] width 182 height 14
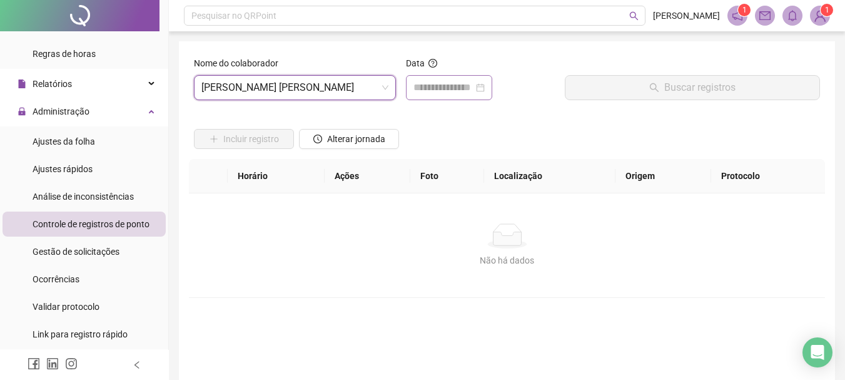
click at [453, 95] on div at bounding box center [449, 87] width 86 height 25
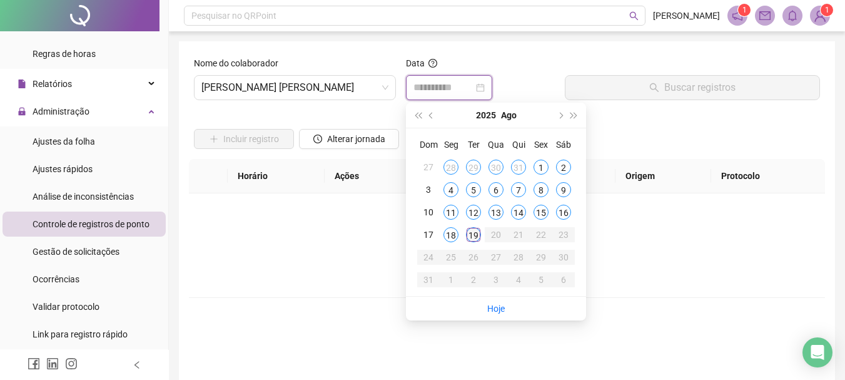
type input "**********"
click at [470, 235] on div "19" at bounding box center [473, 234] width 15 height 15
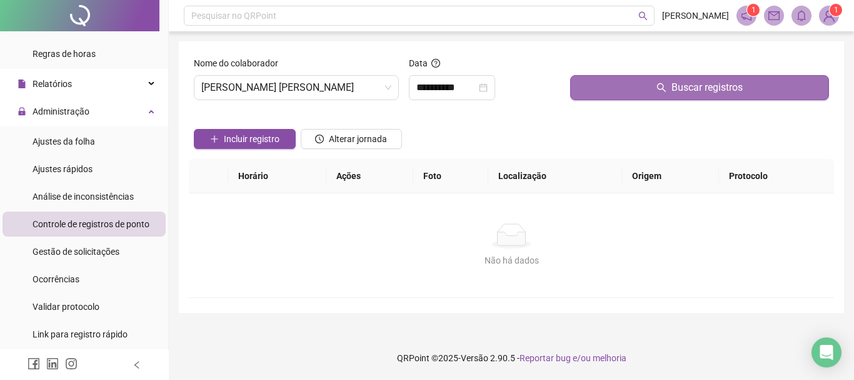
click at [668, 75] on button "Buscar registros" at bounding box center [699, 87] width 259 height 25
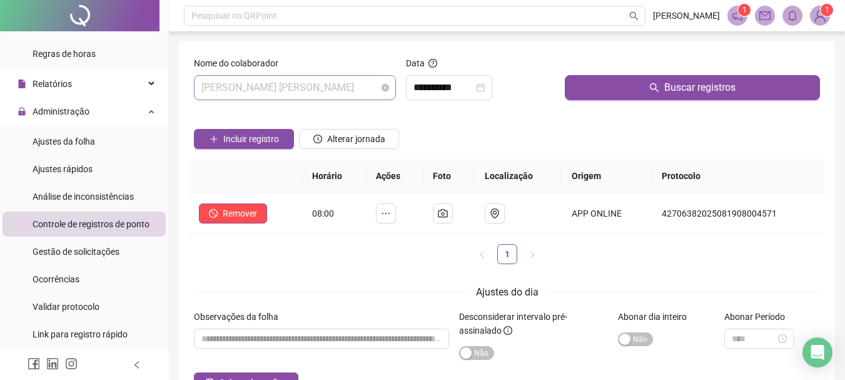
click at [358, 88] on span "[PERSON_NAME] [PERSON_NAME]" at bounding box center [294, 88] width 187 height 24
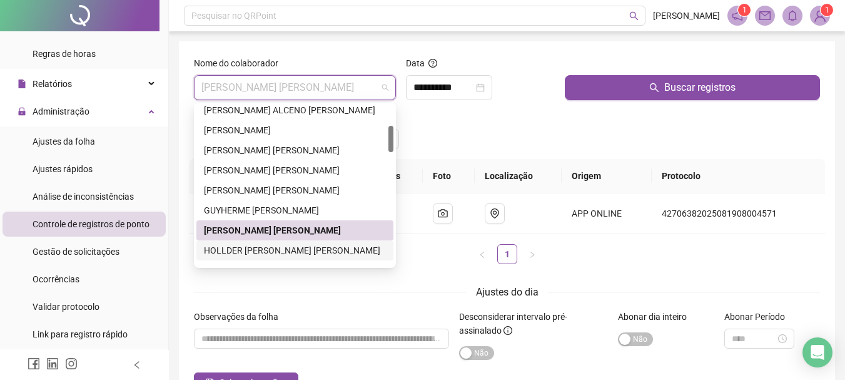
click at [319, 258] on div "HOLLDER [PERSON_NAME] [PERSON_NAME]" at bounding box center [294, 250] width 197 height 20
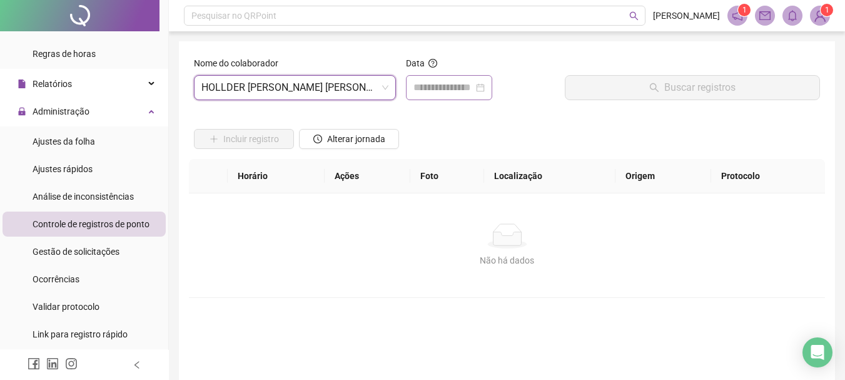
click at [485, 86] on div at bounding box center [448, 87] width 71 height 15
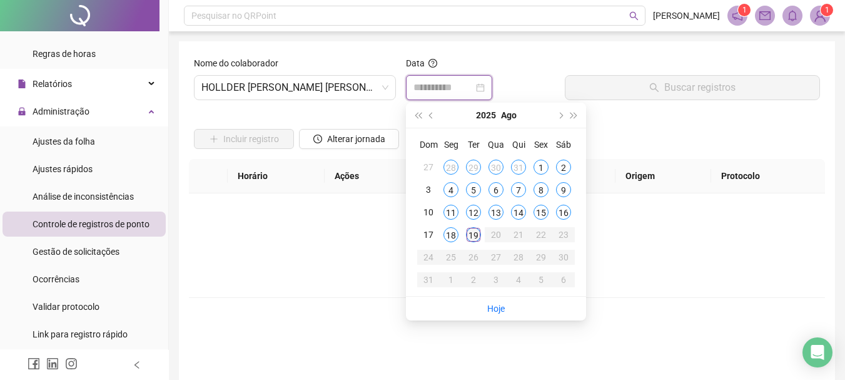
type input "**********"
click at [468, 238] on div "19" at bounding box center [473, 234] width 15 height 15
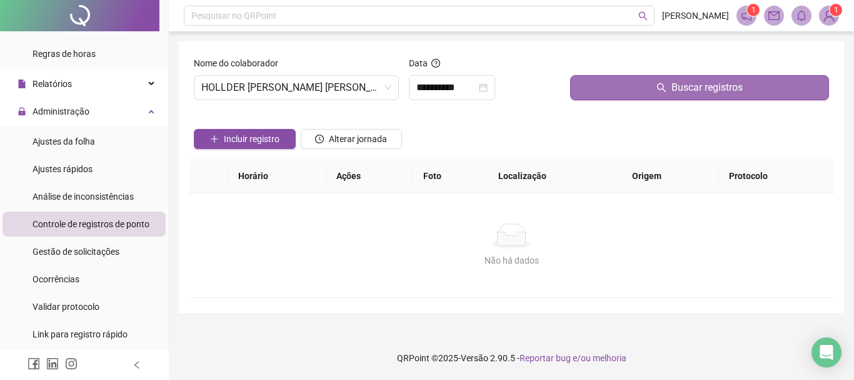
click at [680, 88] on span "Buscar registros" at bounding box center [707, 87] width 71 height 15
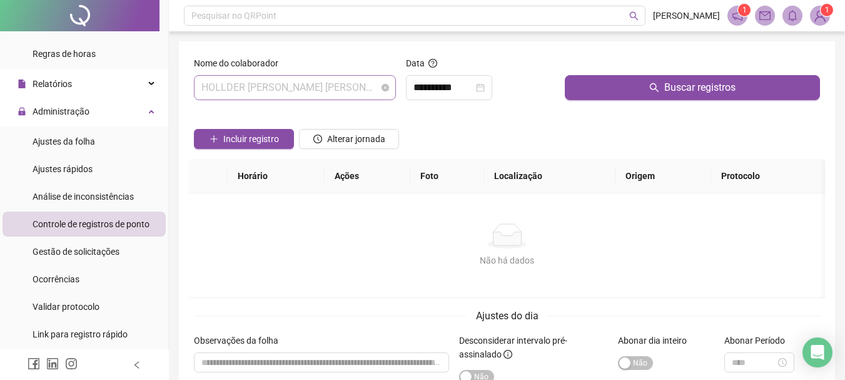
click at [340, 92] on span "HOLLDER [PERSON_NAME] [PERSON_NAME]" at bounding box center [294, 88] width 187 height 24
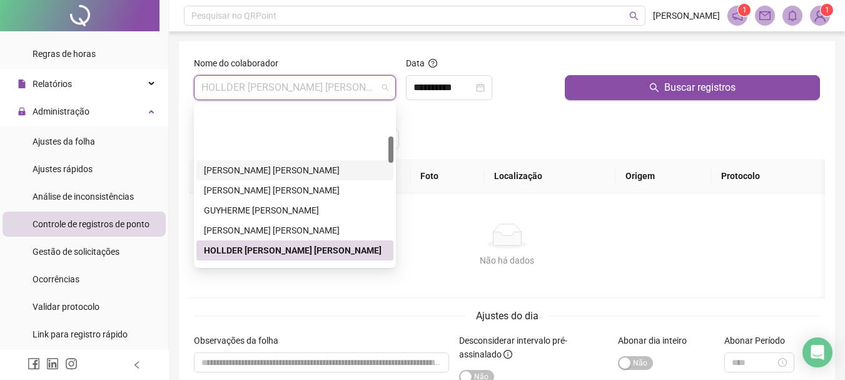
scroll to position [188, 0]
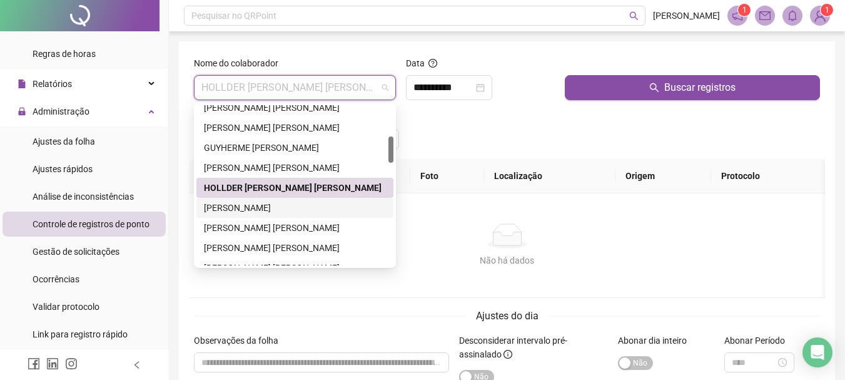
click at [264, 209] on div "[PERSON_NAME]" at bounding box center [295, 208] width 182 height 14
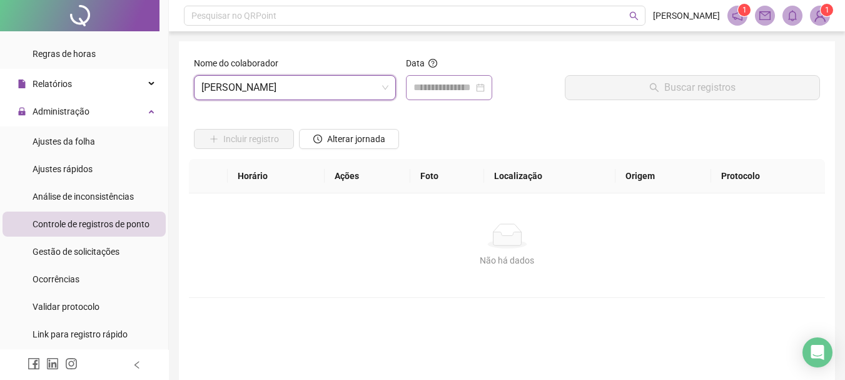
click at [486, 79] on div at bounding box center [449, 87] width 86 height 25
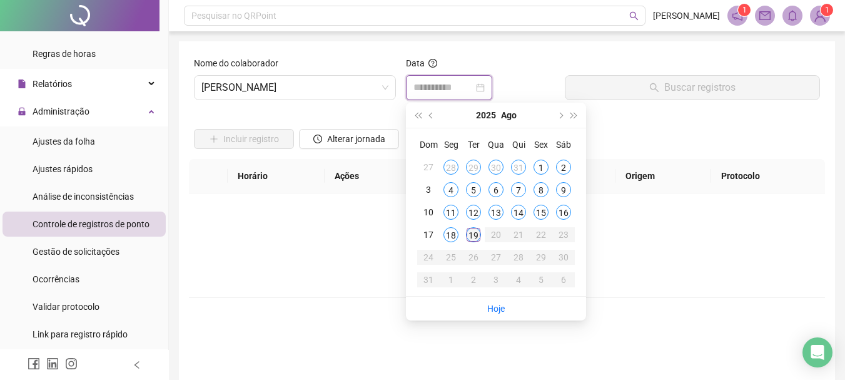
type input "**********"
click at [473, 241] on div "19" at bounding box center [473, 234] width 15 height 15
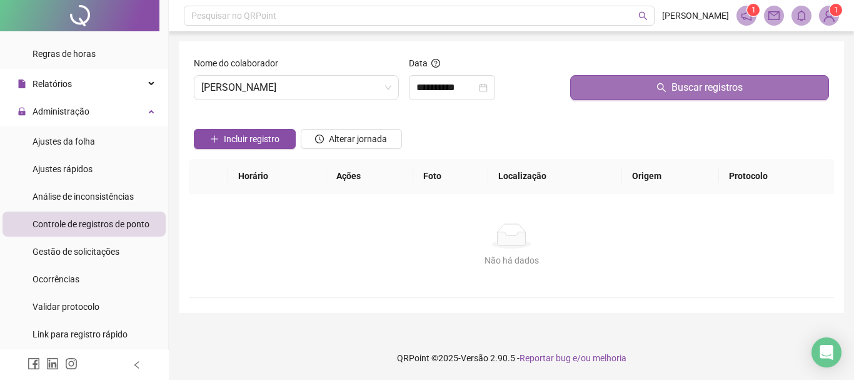
click at [726, 92] on span "Buscar registros" at bounding box center [707, 87] width 71 height 15
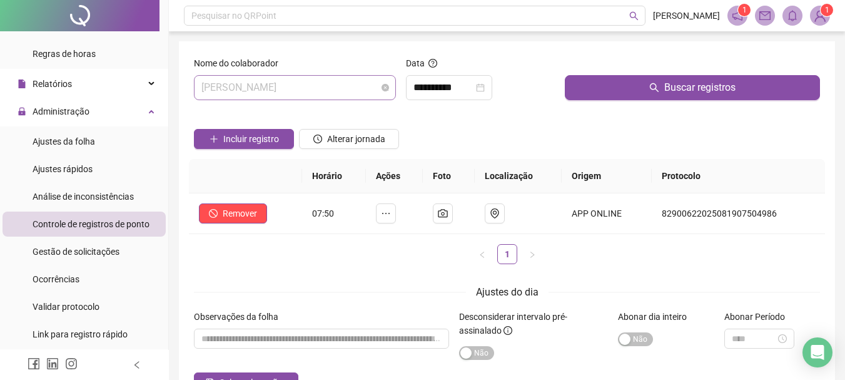
click at [350, 85] on span "[PERSON_NAME]" at bounding box center [294, 88] width 187 height 24
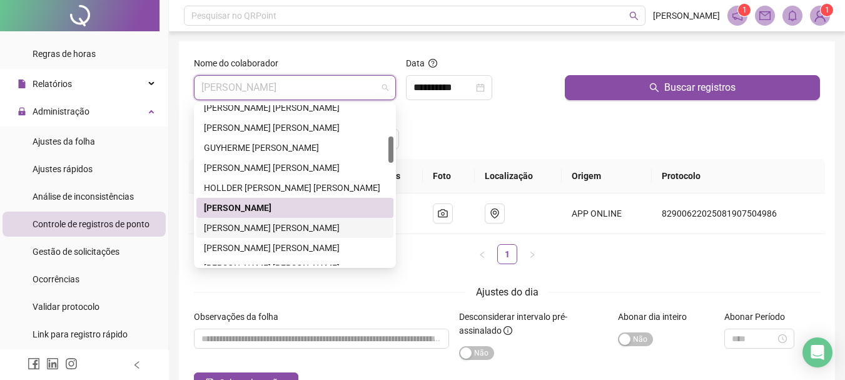
click at [268, 229] on div "[PERSON_NAME] [PERSON_NAME]" at bounding box center [295, 228] width 182 height 14
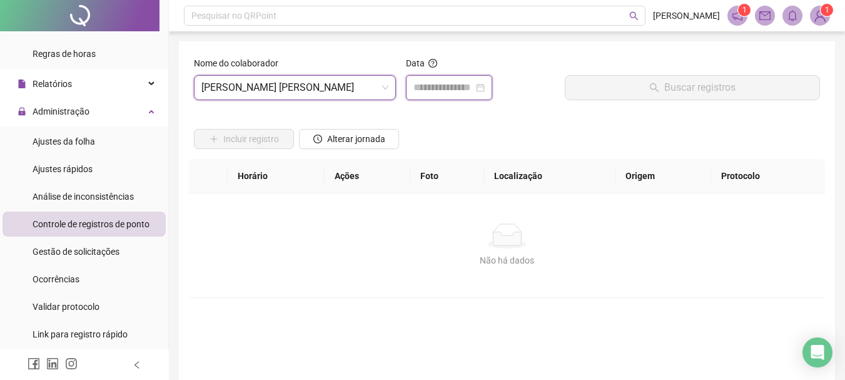
click at [468, 93] on input at bounding box center [443, 87] width 60 height 15
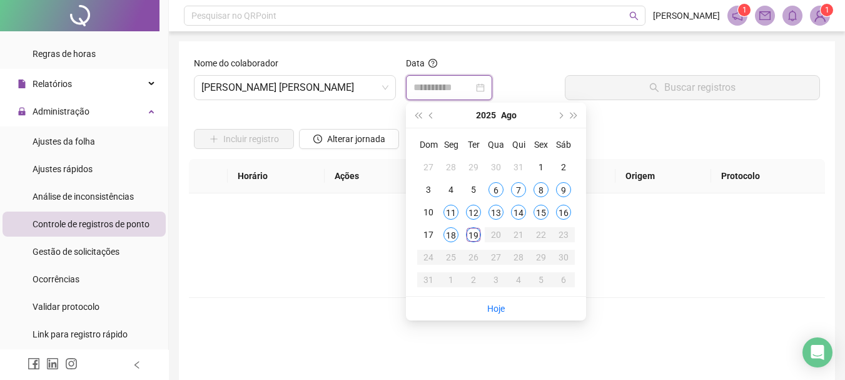
type input "**********"
click at [478, 238] on div "19" at bounding box center [473, 234] width 15 height 15
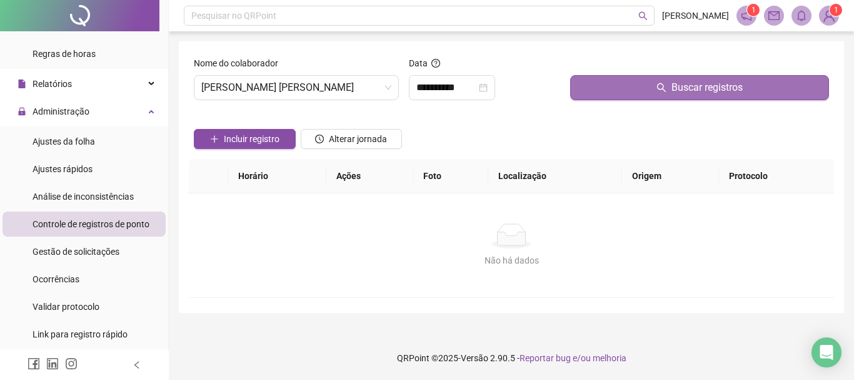
click at [715, 95] on button "Buscar registros" at bounding box center [699, 87] width 259 height 25
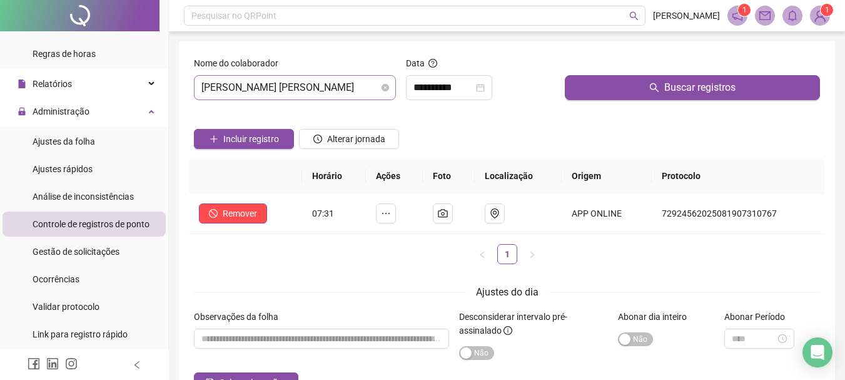
click at [331, 84] on span "[PERSON_NAME] [PERSON_NAME]" at bounding box center [294, 88] width 187 height 24
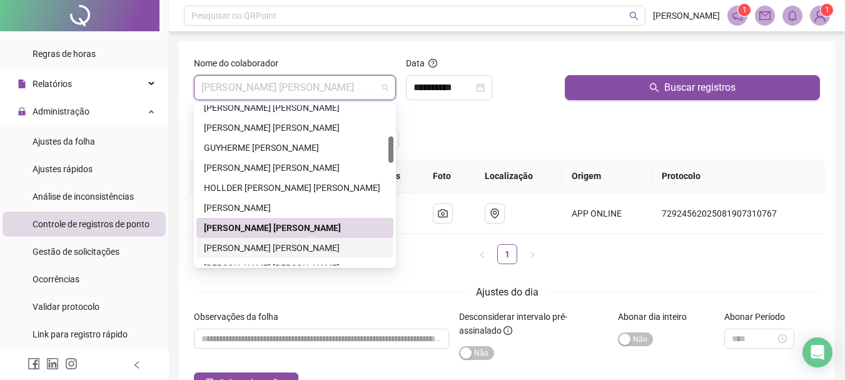
click at [264, 252] on div "[PERSON_NAME] [PERSON_NAME]" at bounding box center [295, 248] width 182 height 14
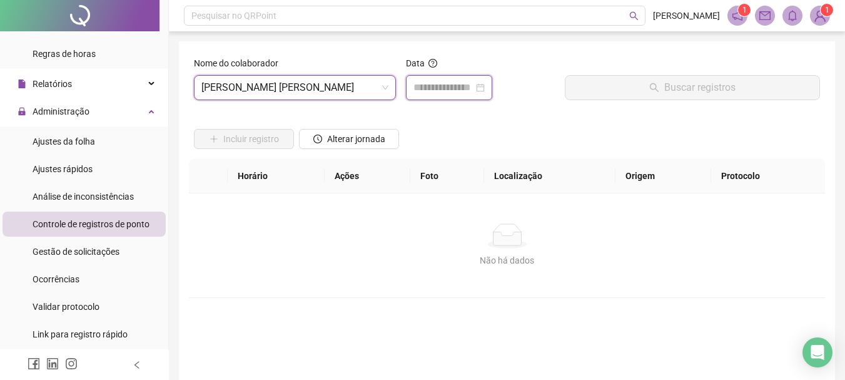
click at [473, 82] on input at bounding box center [443, 87] width 60 height 15
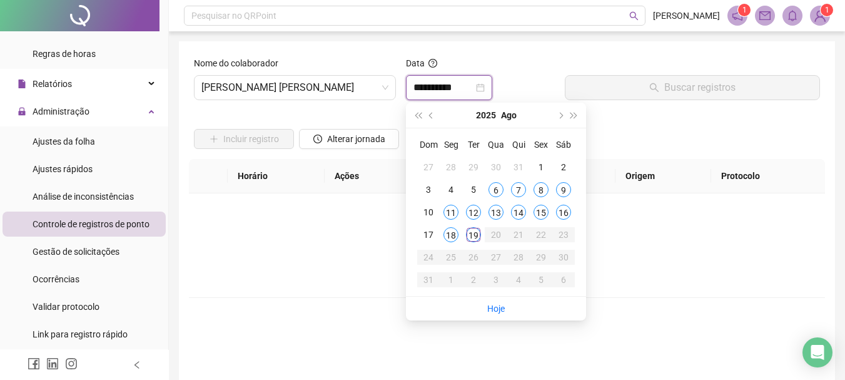
type input "**********"
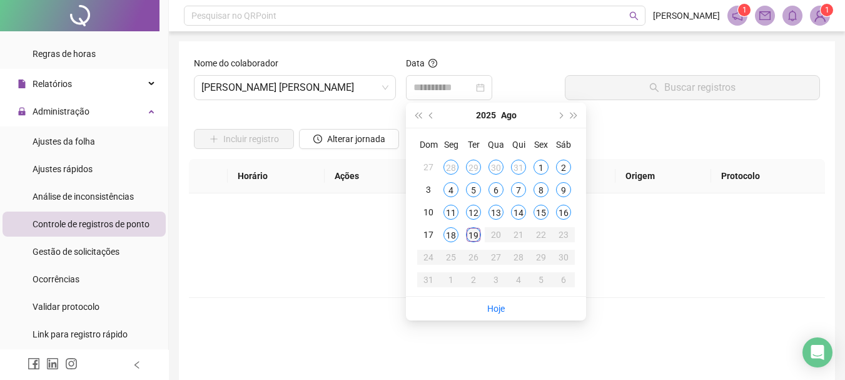
click at [474, 238] on div "19" at bounding box center [473, 234] width 15 height 15
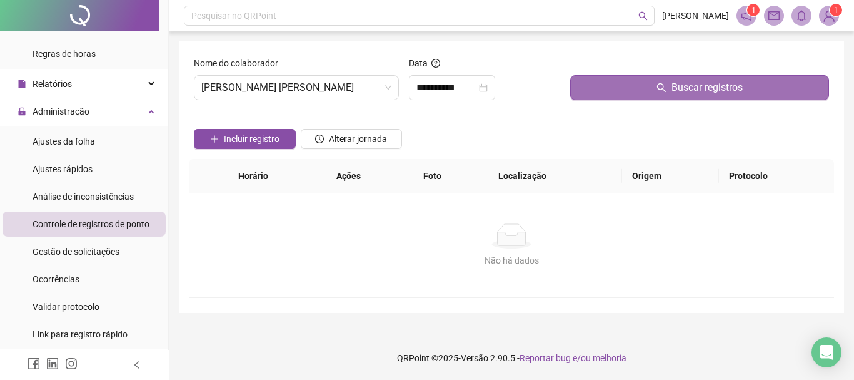
click at [710, 86] on span "Buscar registros" at bounding box center [707, 87] width 71 height 15
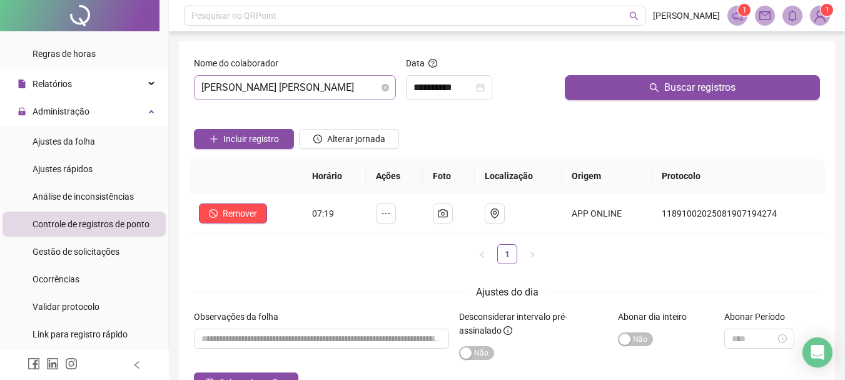
click at [350, 86] on span "[PERSON_NAME] [PERSON_NAME]" at bounding box center [294, 88] width 187 height 24
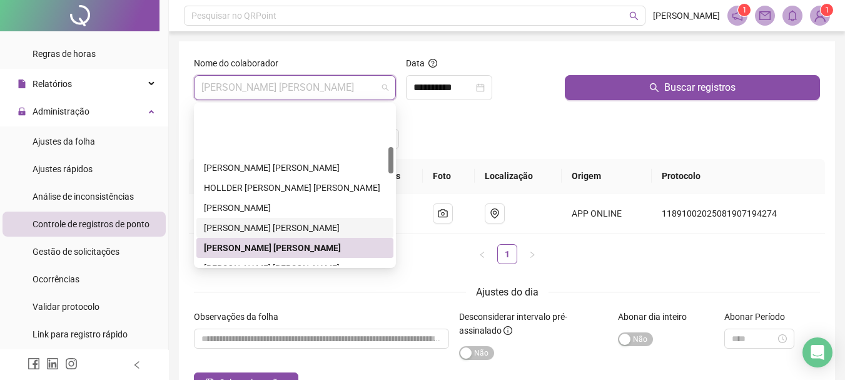
scroll to position [250, 0]
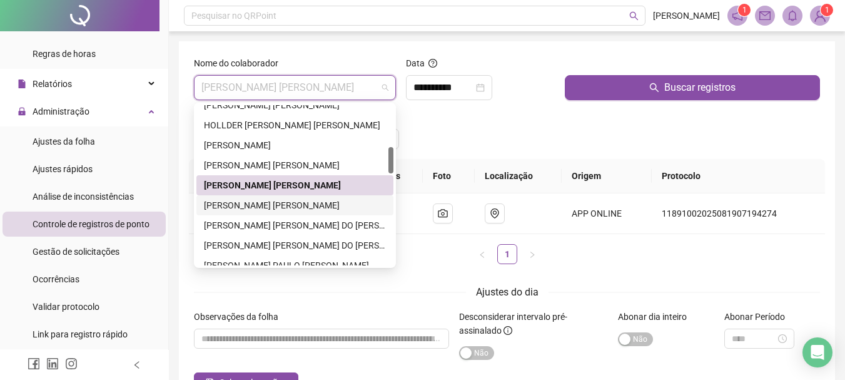
click at [303, 206] on div "[PERSON_NAME] [PERSON_NAME]" at bounding box center [295, 205] width 182 height 14
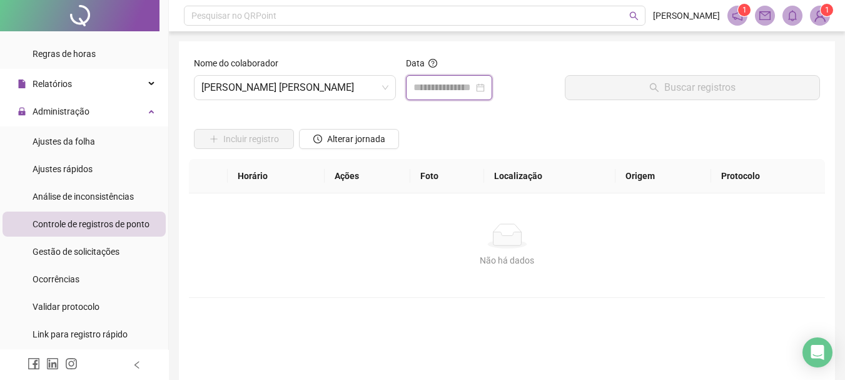
click at [473, 84] on input at bounding box center [443, 87] width 60 height 15
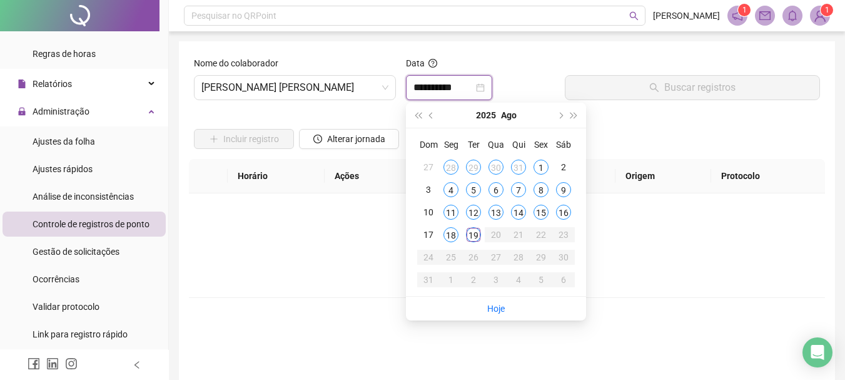
type input "**********"
click at [473, 236] on div "19" at bounding box center [473, 234] width 15 height 15
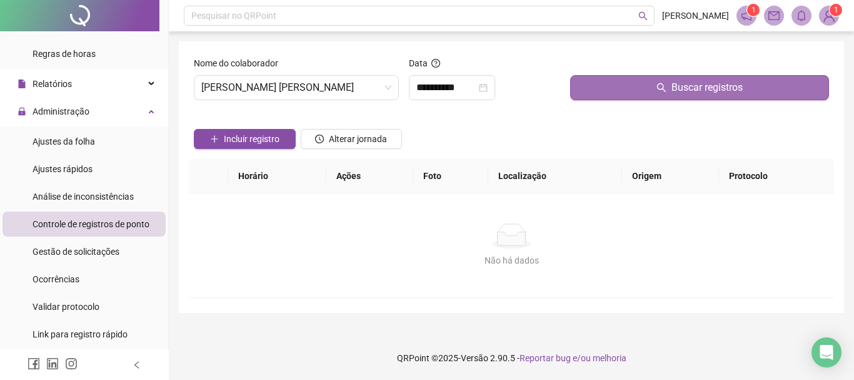
click at [677, 86] on span "Buscar registros" at bounding box center [707, 87] width 71 height 15
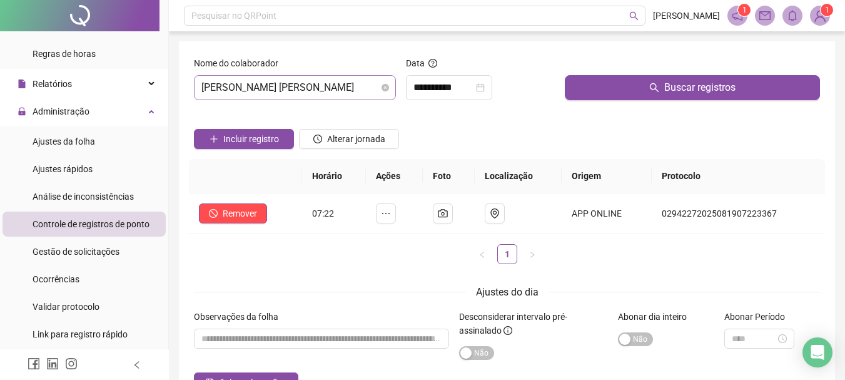
click at [375, 88] on span "[PERSON_NAME] [PERSON_NAME]" at bounding box center [294, 88] width 187 height 24
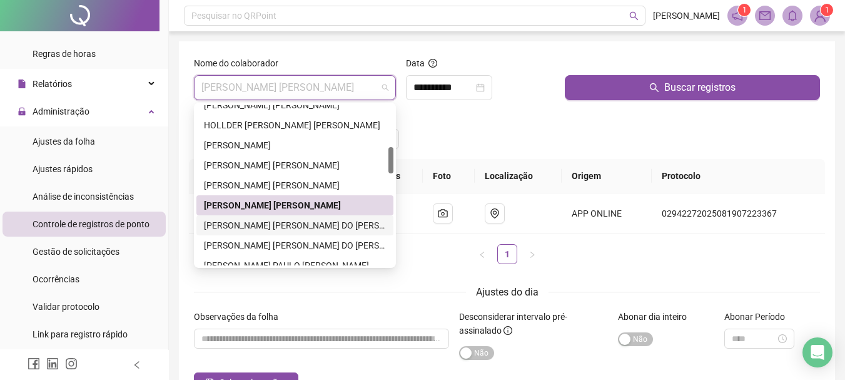
click at [313, 228] on div "[PERSON_NAME] [PERSON_NAME] DO [PERSON_NAME]" at bounding box center [295, 225] width 182 height 14
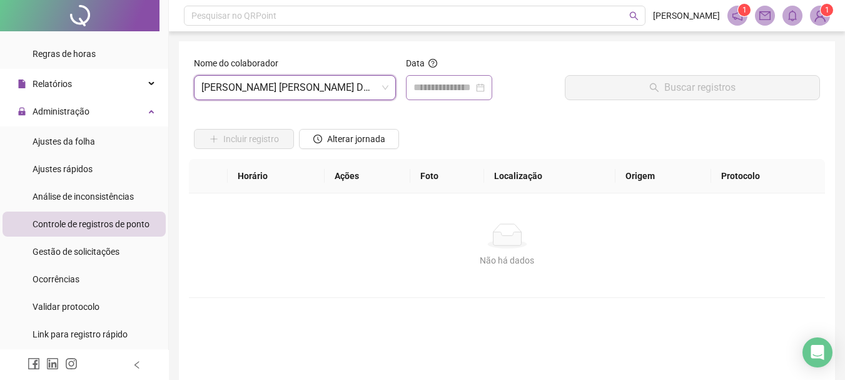
click at [485, 89] on div at bounding box center [448, 87] width 71 height 15
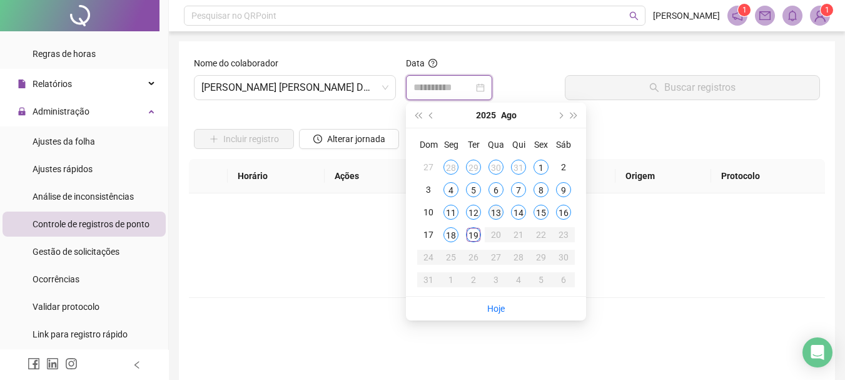
type input "**********"
click at [357, 90] on span "[PERSON_NAME] [PERSON_NAME] DO [PERSON_NAME]" at bounding box center [294, 88] width 187 height 24
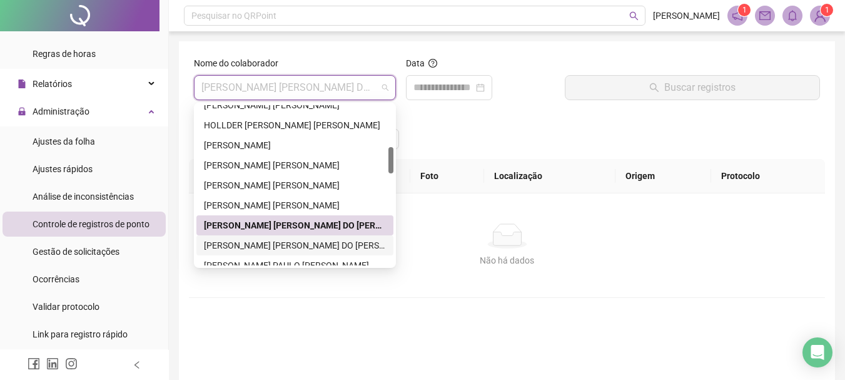
click at [308, 244] on div "[PERSON_NAME] [PERSON_NAME] DO [PERSON_NAME]" at bounding box center [295, 245] width 182 height 14
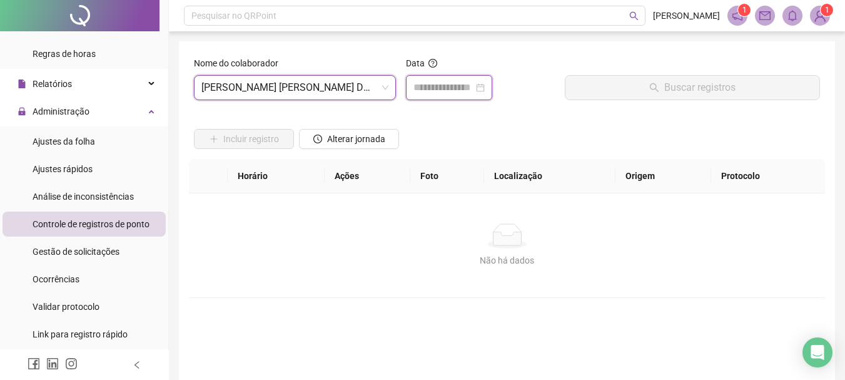
click at [473, 89] on input at bounding box center [443, 87] width 60 height 15
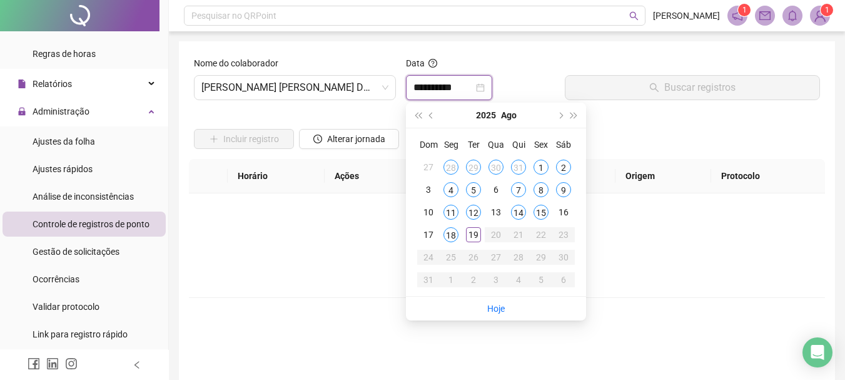
type input "**********"
click at [348, 91] on span "[PERSON_NAME] [PERSON_NAME] DO [PERSON_NAME]" at bounding box center [294, 88] width 187 height 24
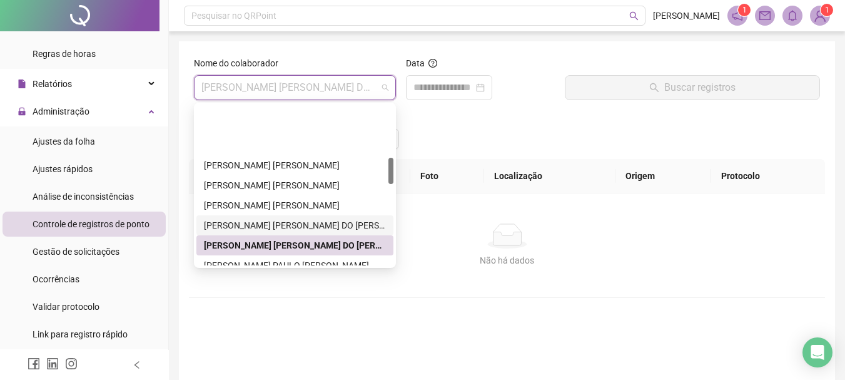
scroll to position [313, 0]
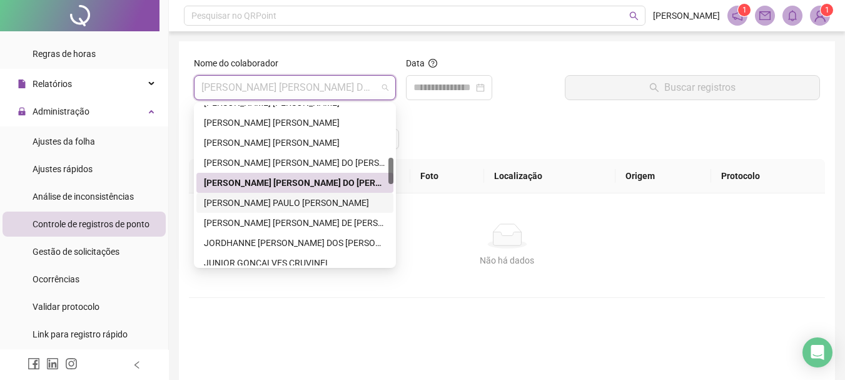
click at [323, 200] on div "[PERSON_NAME] PAULO [PERSON_NAME]" at bounding box center [295, 203] width 182 height 14
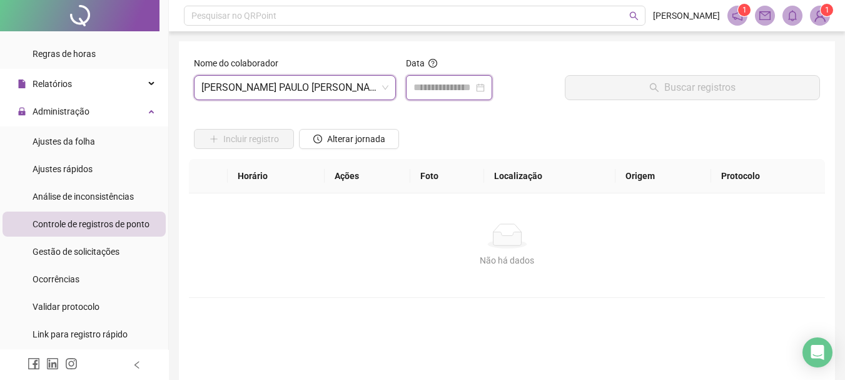
click at [467, 86] on input at bounding box center [443, 87] width 60 height 15
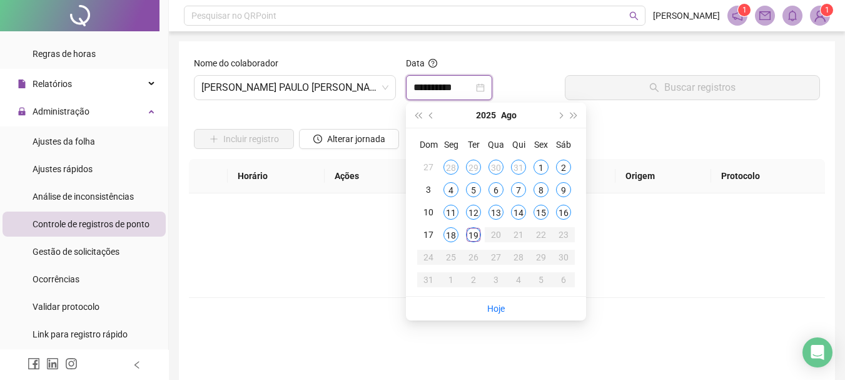
type input "**********"
click at [476, 236] on div "19" at bounding box center [473, 234] width 15 height 15
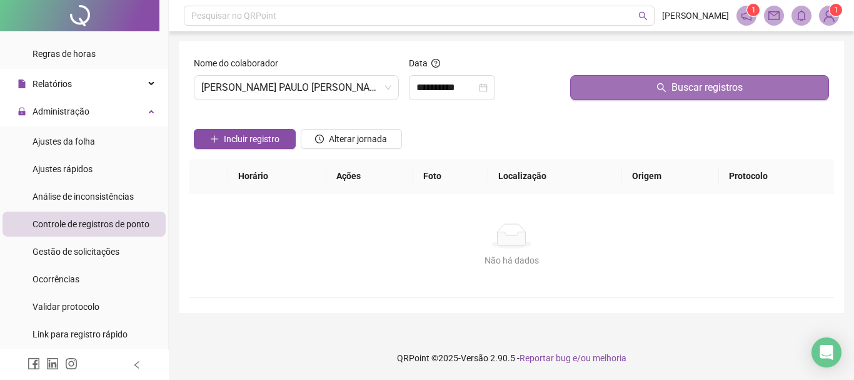
click at [658, 96] on button "Buscar registros" at bounding box center [699, 87] width 259 height 25
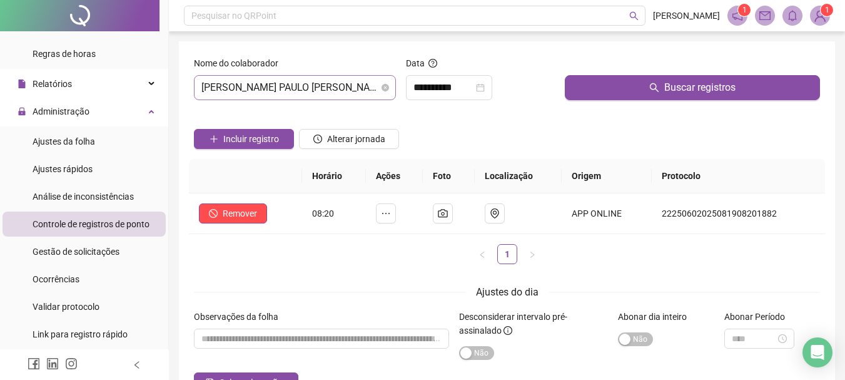
click at [351, 93] on span "[PERSON_NAME] PAULO [PERSON_NAME]" at bounding box center [294, 88] width 187 height 24
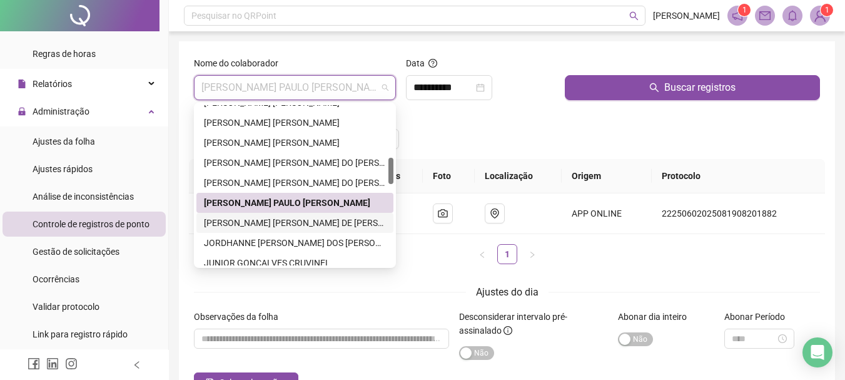
click at [316, 220] on div "[PERSON_NAME] [PERSON_NAME] DE [PERSON_NAME]" at bounding box center [295, 223] width 182 height 14
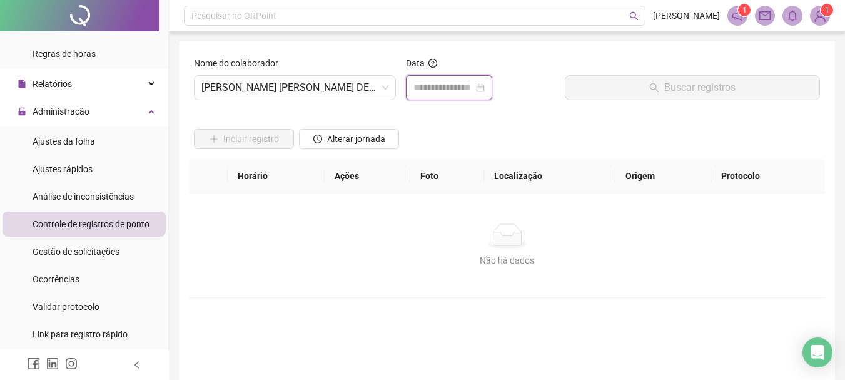
click at [473, 88] on input at bounding box center [443, 87] width 60 height 15
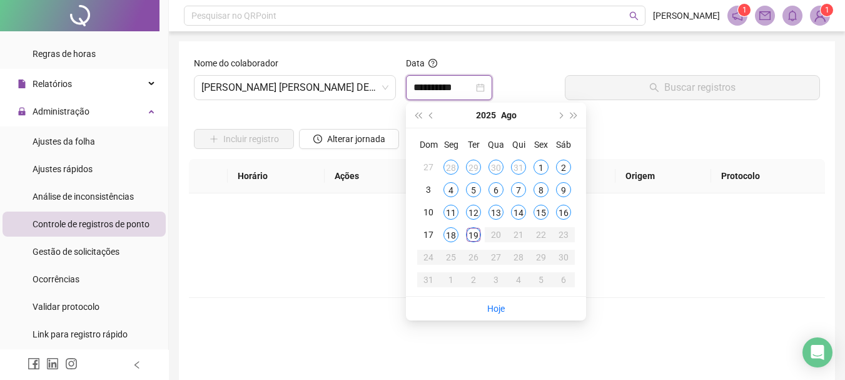
type input "**********"
click at [473, 241] on div "19" at bounding box center [473, 234] width 15 height 15
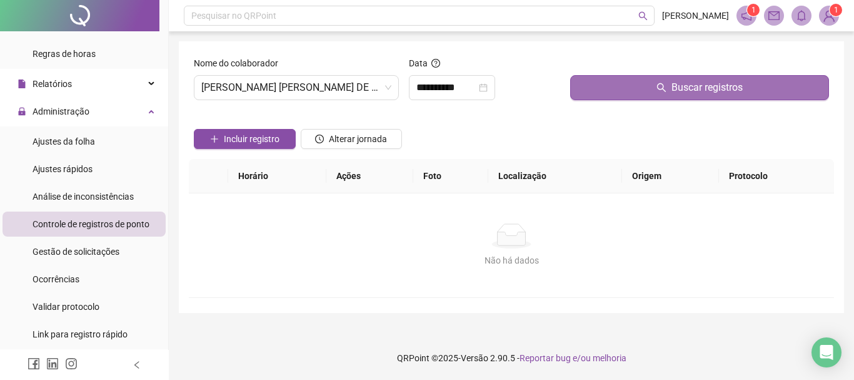
click at [673, 91] on span "Buscar registros" at bounding box center [707, 87] width 71 height 15
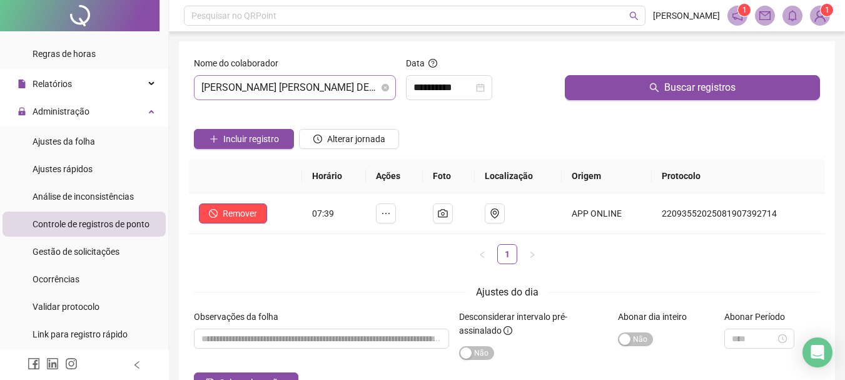
click at [374, 89] on span "[PERSON_NAME] [PERSON_NAME] DE [PERSON_NAME]" at bounding box center [294, 88] width 187 height 24
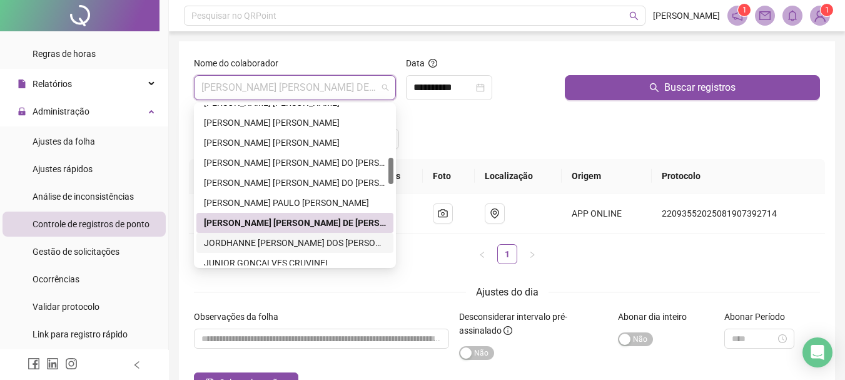
click at [266, 240] on div "JORDHANNE [PERSON_NAME] DOS [PERSON_NAME]" at bounding box center [295, 243] width 182 height 14
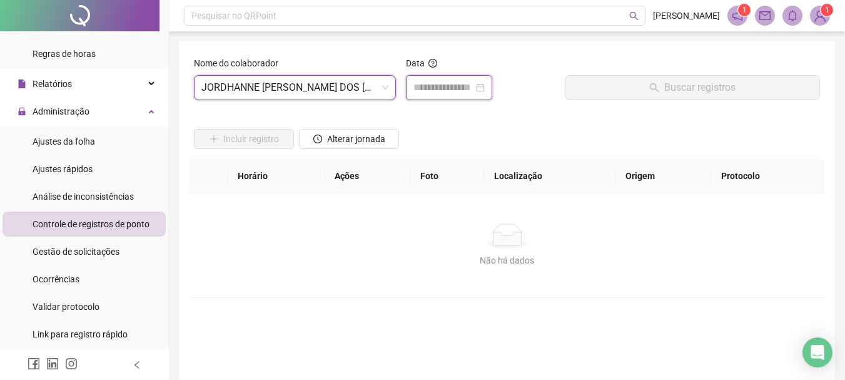
click at [462, 93] on input at bounding box center [443, 87] width 60 height 15
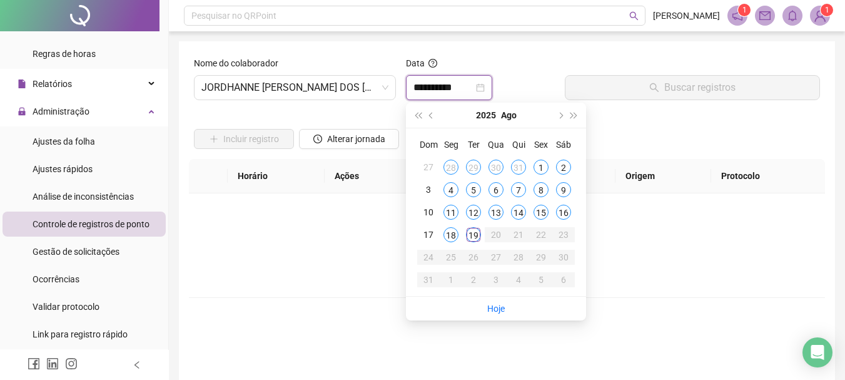
type input "**********"
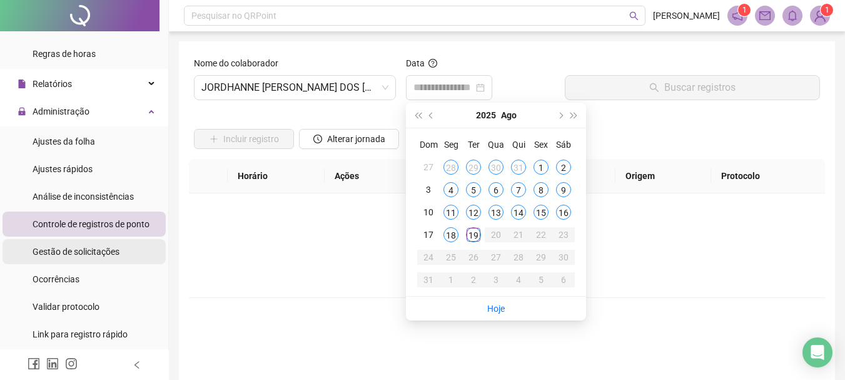
click at [86, 257] on div "Gestão de solicitações" at bounding box center [76, 251] width 87 height 25
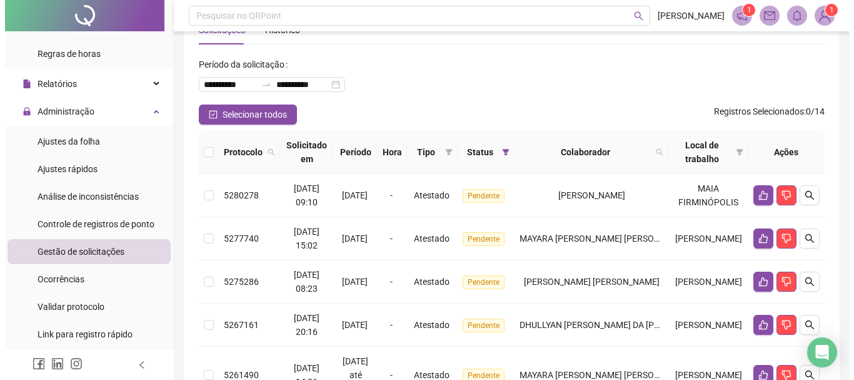
scroll to position [24, 0]
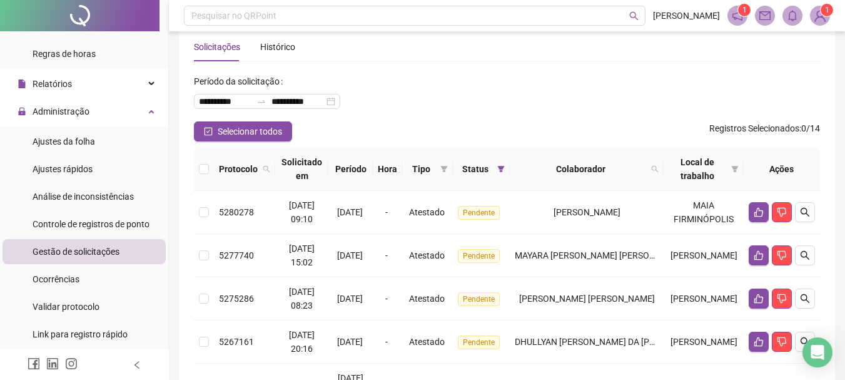
click at [826, 13] on span "1" at bounding box center [827, 10] width 4 height 9
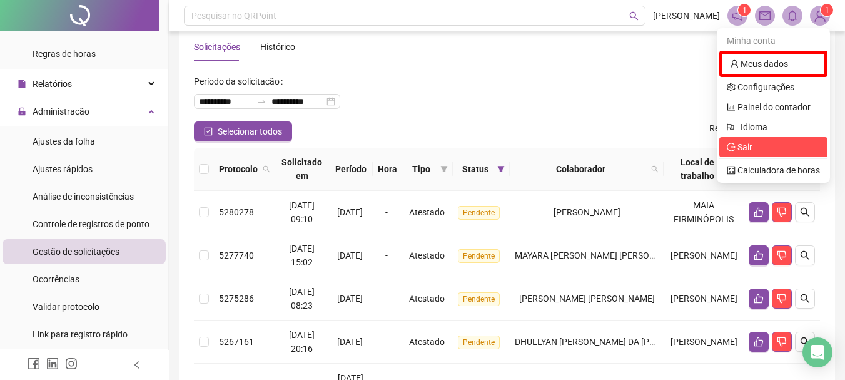
click at [754, 148] on span "Sair" at bounding box center [773, 147] width 93 height 14
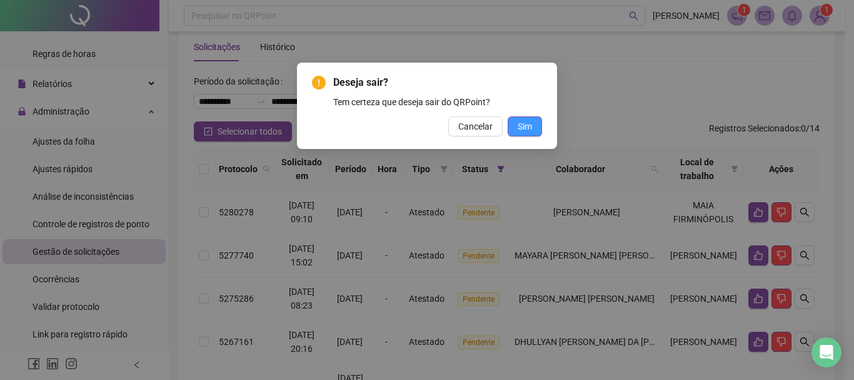
click at [528, 121] on span "Sim" at bounding box center [525, 126] width 14 height 14
